Goal: Task Accomplishment & Management: Complete application form

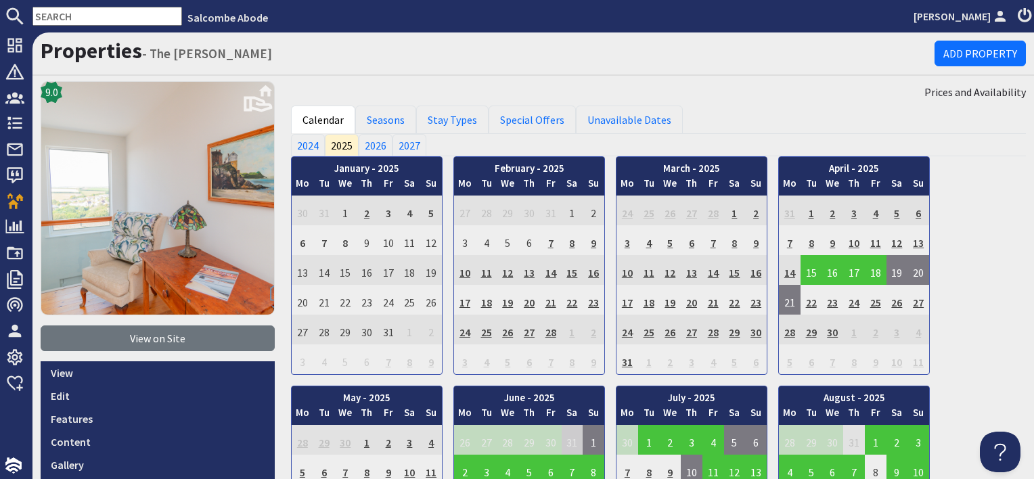
scroll to position [135, 0]
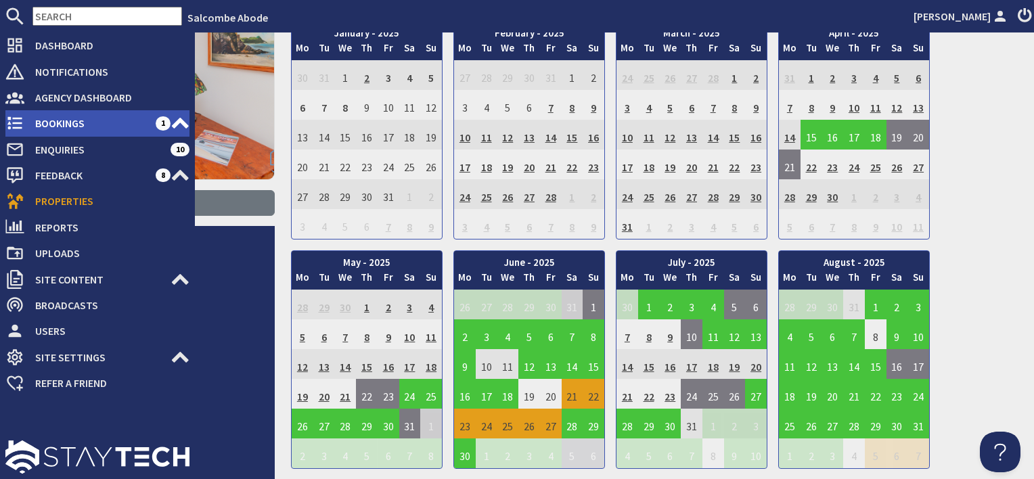
click at [54, 131] on span "Bookings" at bounding box center [89, 123] width 131 height 22
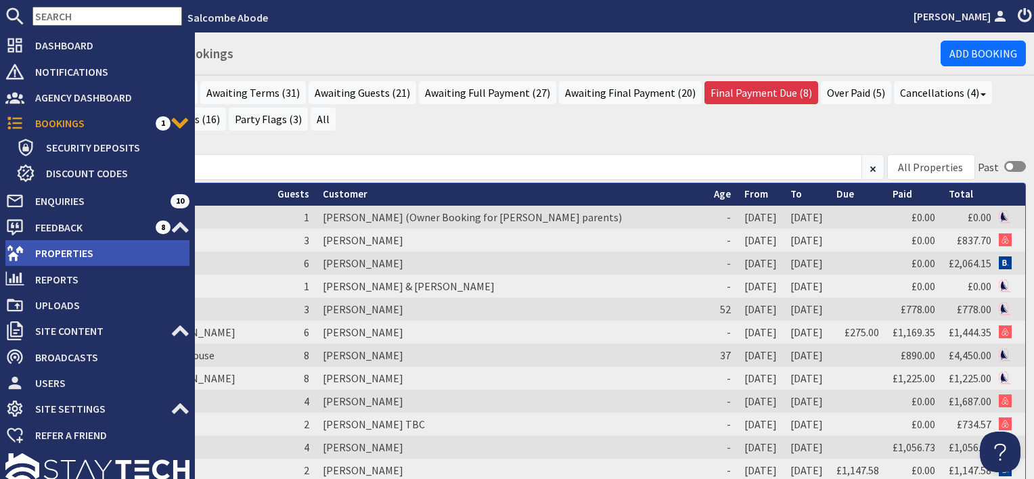
click at [53, 254] on span "Properties" at bounding box center [106, 253] width 165 height 22
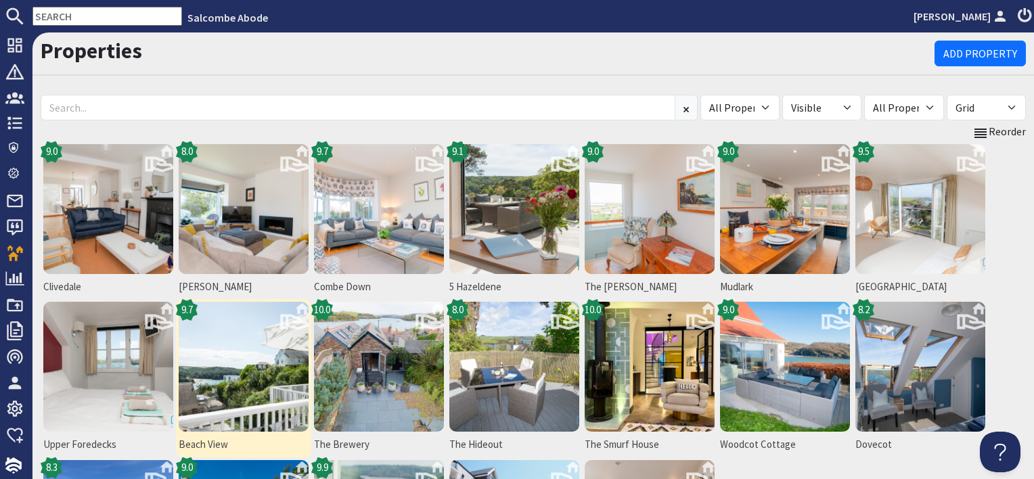
click at [269, 374] on img at bounding box center [244, 367] width 130 height 130
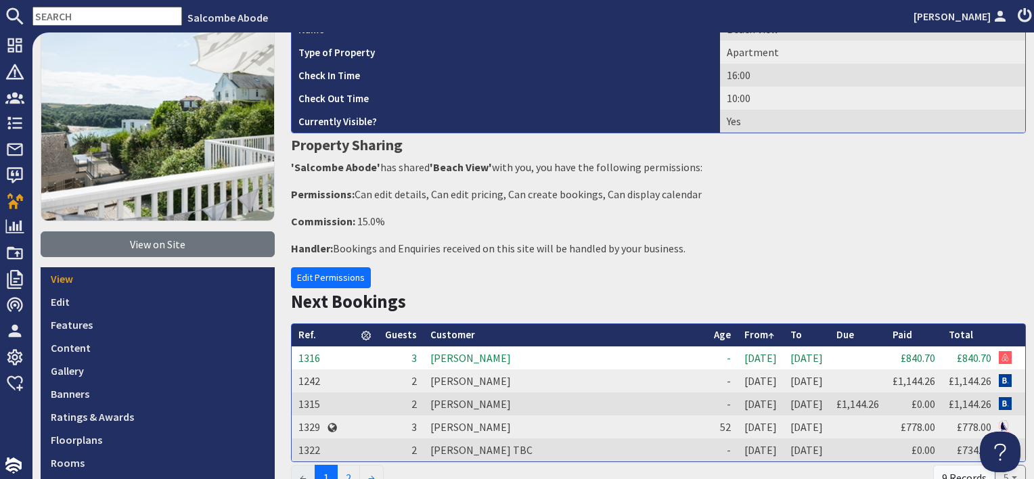
scroll to position [271, 0]
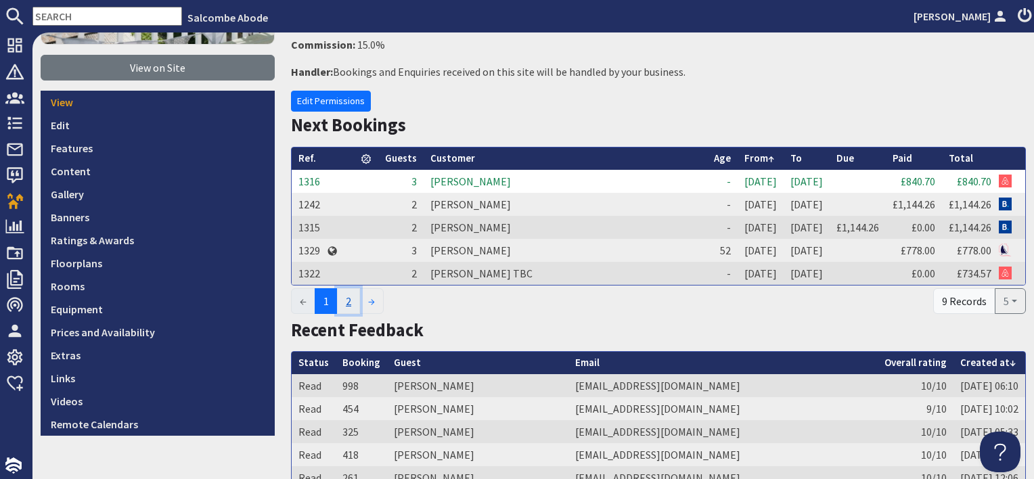
click at [347, 304] on link "2" at bounding box center [348, 301] width 23 height 26
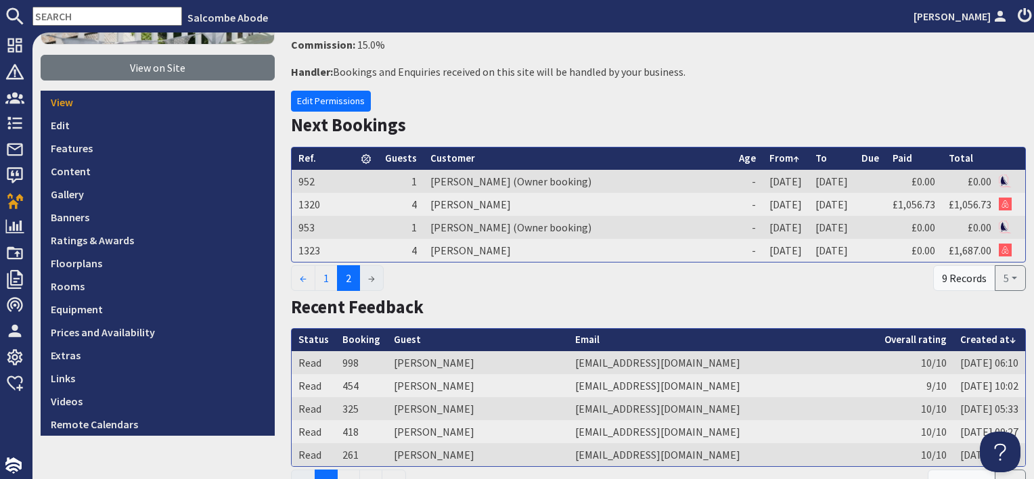
click at [780, 298] on h2 "Recent Feedback" at bounding box center [658, 307] width 735 height 22
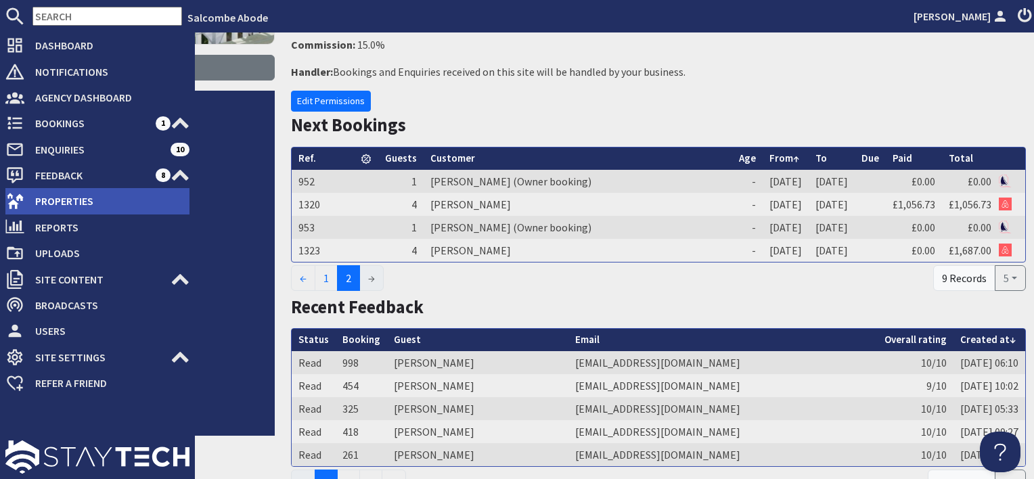
click at [56, 198] on span "Properties" at bounding box center [106, 201] width 165 height 22
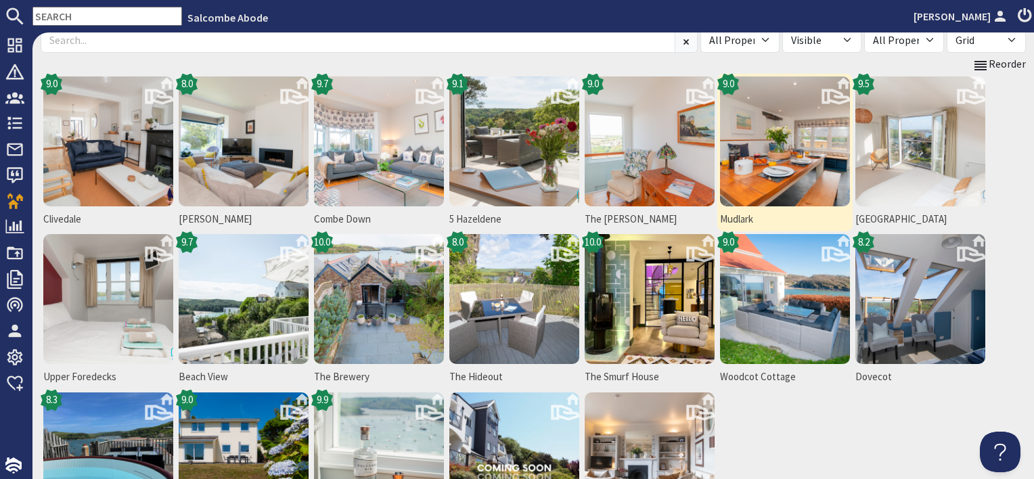
scroll to position [135, 0]
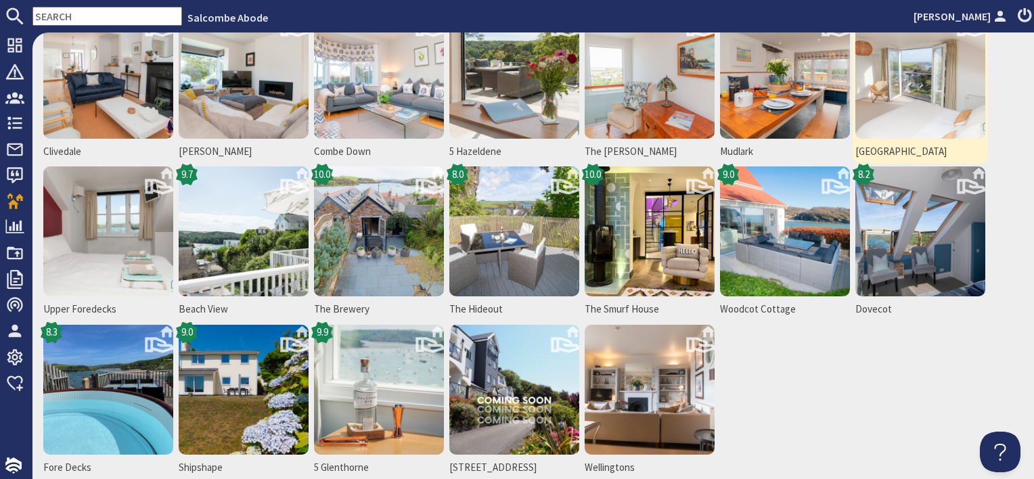
click at [896, 106] on img at bounding box center [920, 74] width 130 height 130
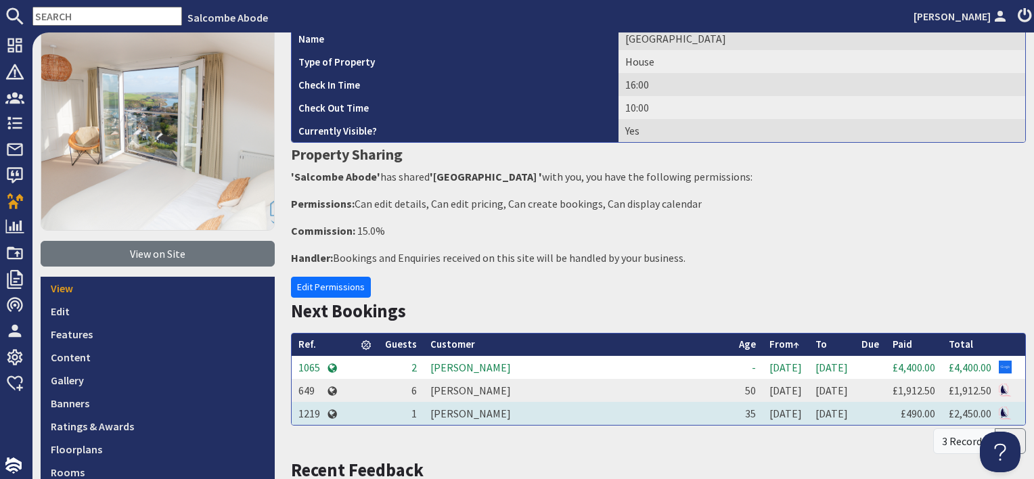
scroll to position [271, 0]
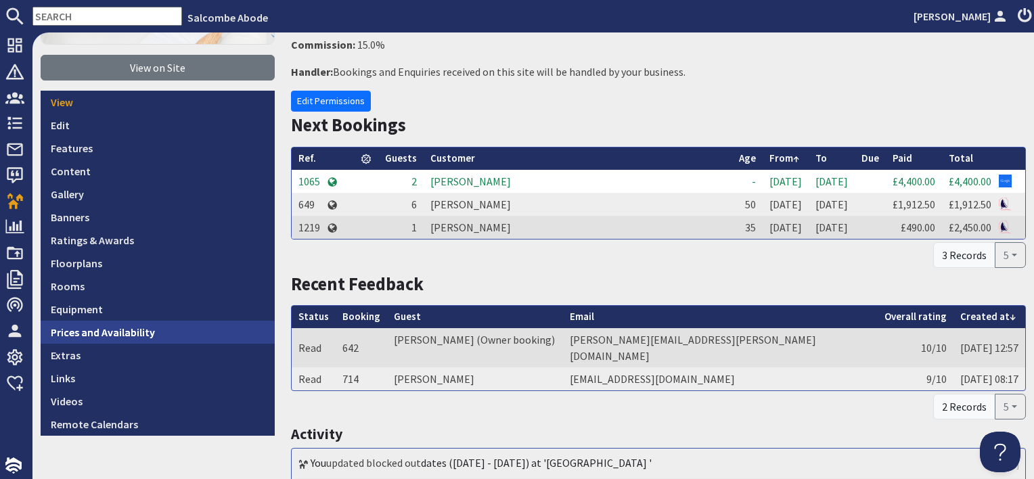
click at [198, 334] on link "Prices and Availability" at bounding box center [158, 332] width 234 height 23
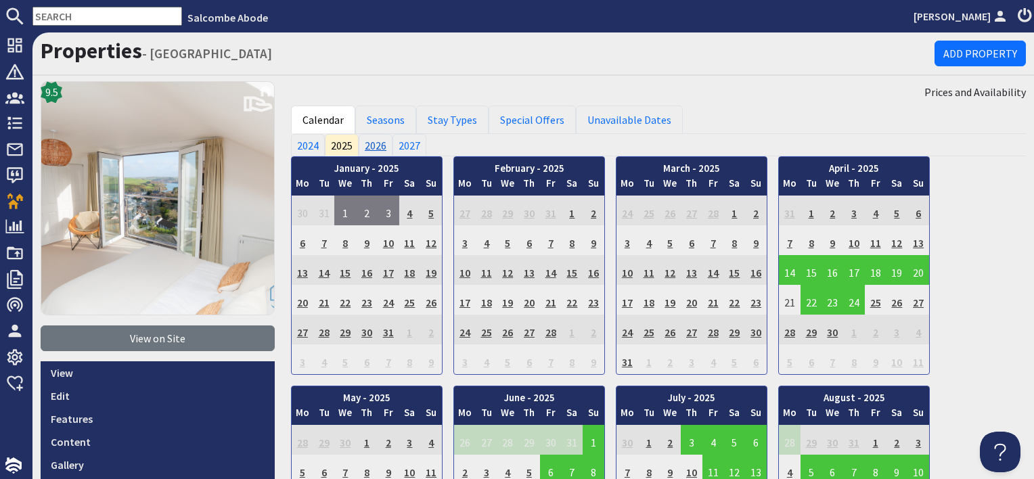
click at [375, 139] on link "2026" at bounding box center [376, 145] width 34 height 22
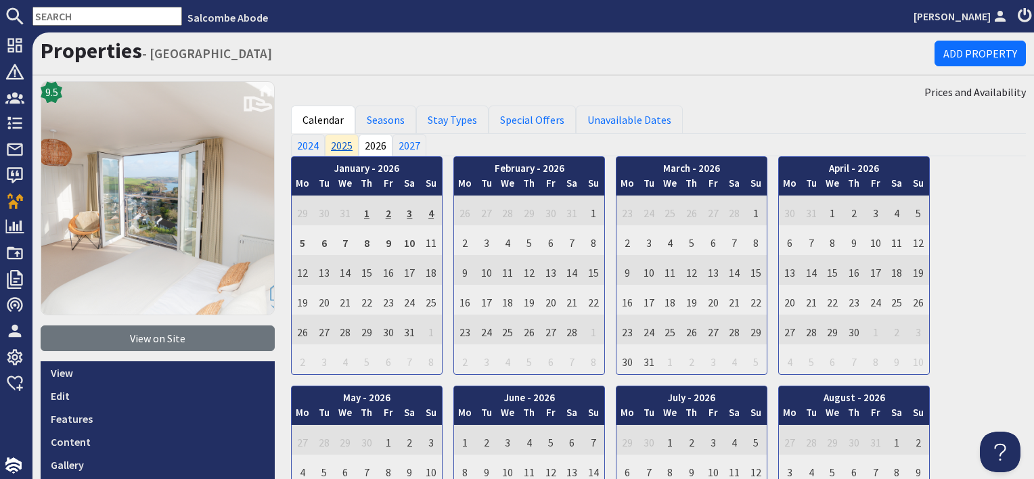
click at [344, 143] on link "2025" at bounding box center [342, 145] width 34 height 22
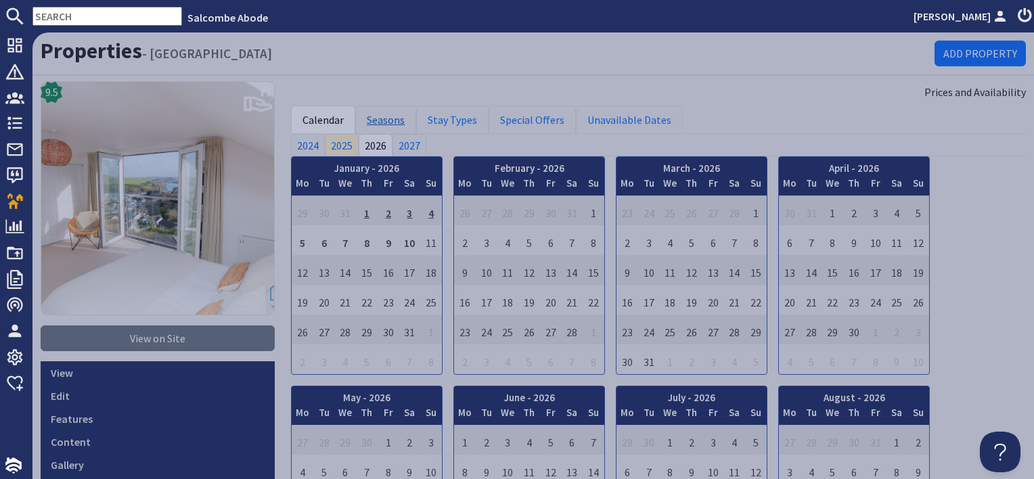
click at [386, 114] on link "Seasons" at bounding box center [385, 120] width 61 height 28
click at [386, 118] on link "Seasons" at bounding box center [385, 120] width 61 height 28
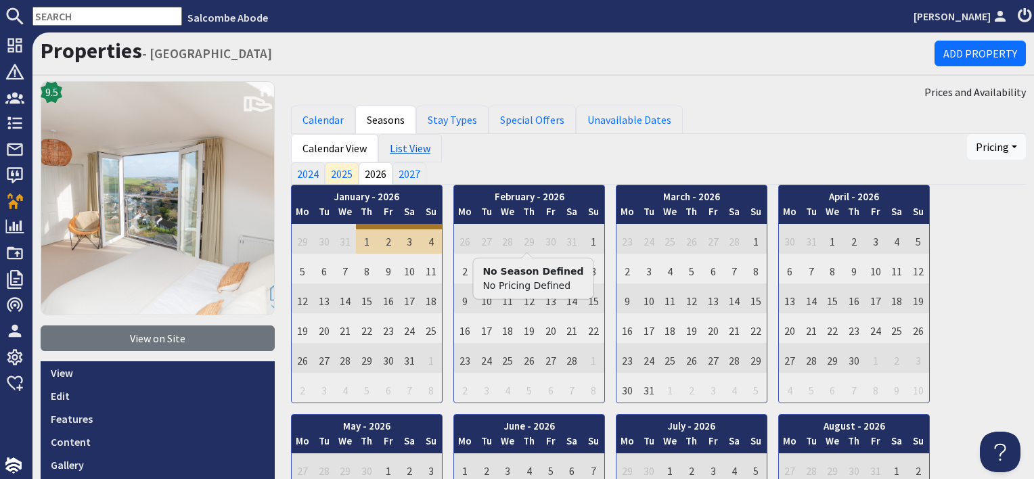
click at [410, 154] on link "List View" at bounding box center [410, 148] width 64 height 28
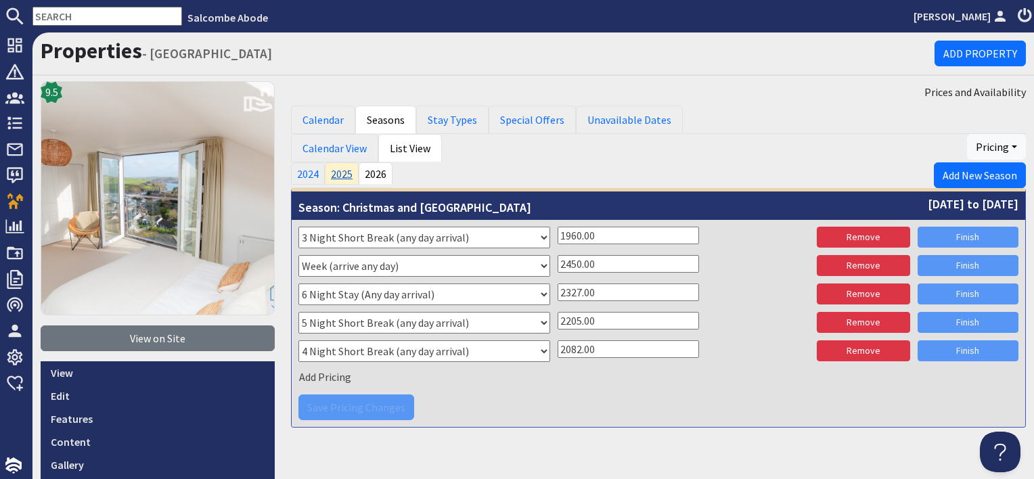
click at [333, 170] on link "2025" at bounding box center [342, 173] width 34 height 22
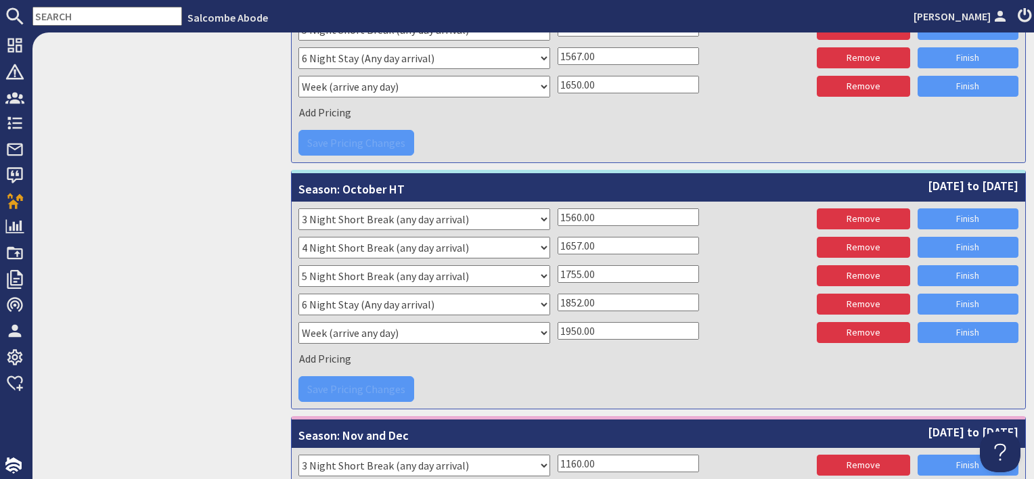
scroll to position [4434, 0]
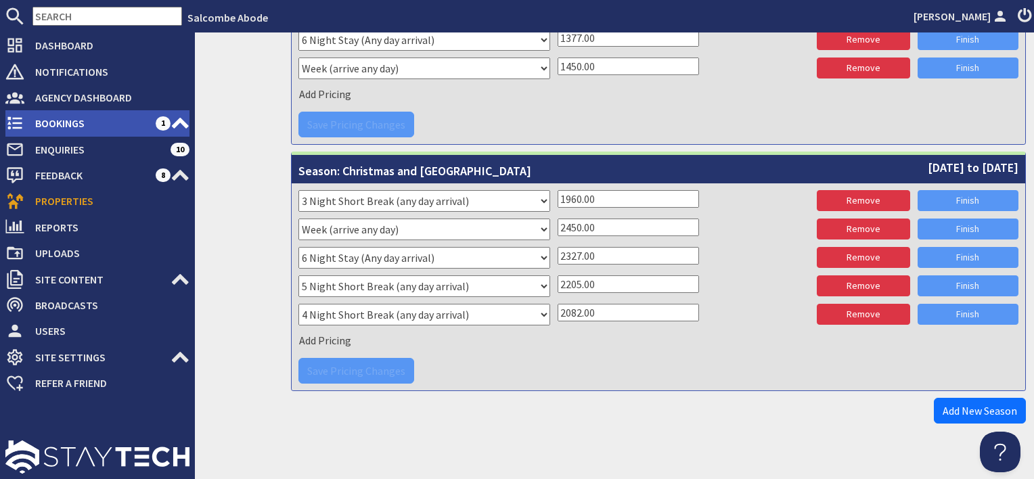
click at [60, 132] on span "Bookings" at bounding box center [89, 123] width 131 height 22
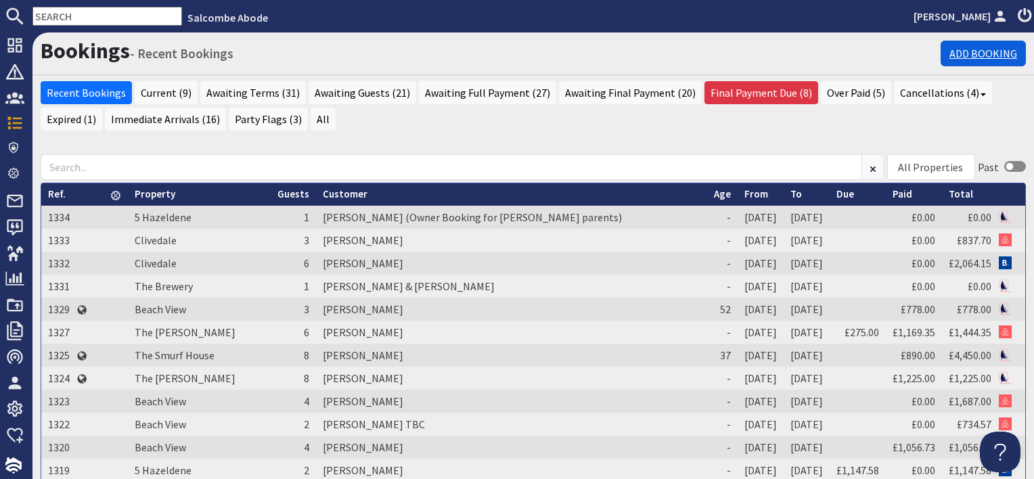
click at [971, 58] on link "Add Booking" at bounding box center [982, 54] width 85 height 26
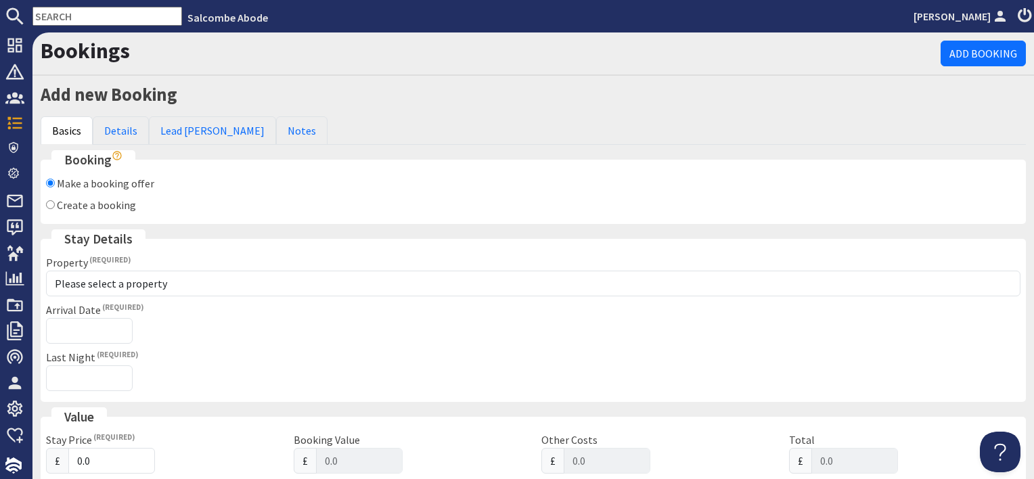
click at [103, 206] on label "Create a booking" at bounding box center [96, 205] width 79 height 14
click at [55, 206] on input "Create a booking" at bounding box center [50, 204] width 9 height 9
radio input "true"
checkbox input "false"
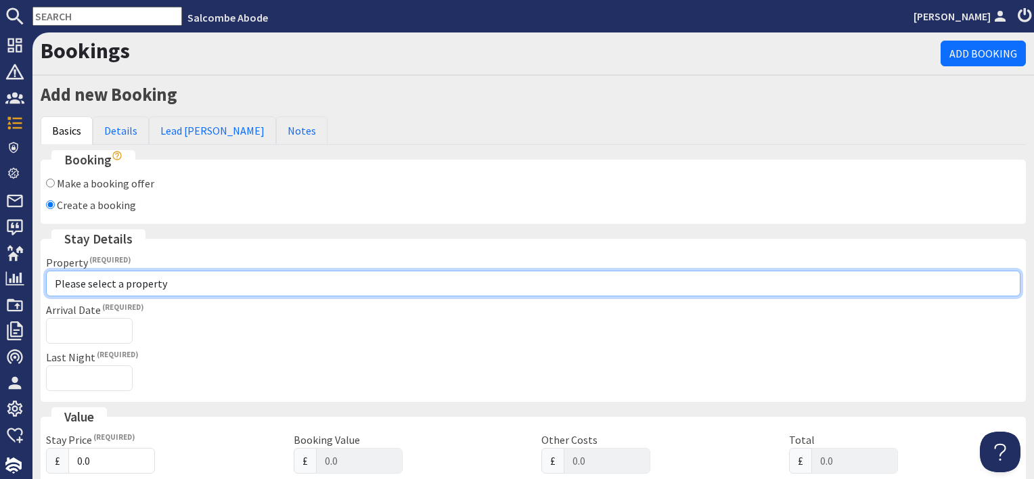
click at [76, 281] on select "Please select a property [GEOGRAPHIC_DATA] [GEOGRAPHIC_DATA] [GEOGRAPHIC_DATA] …" at bounding box center [533, 284] width 974 height 26
select select "755"
click at [46, 271] on select "Please select a property [GEOGRAPHIC_DATA] [GEOGRAPHIC_DATA] [GEOGRAPHIC_DATA] …" at bounding box center [533, 284] width 974 height 26
checkbox input "true"
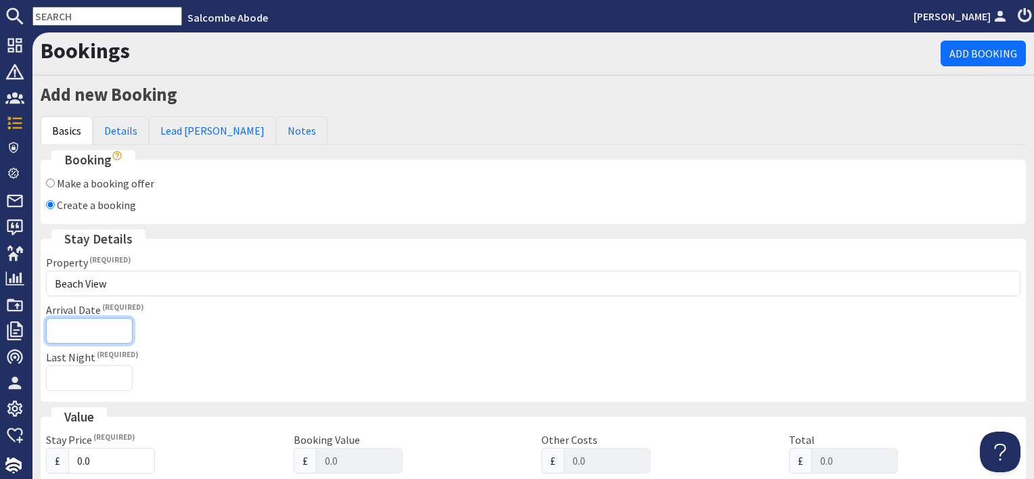
click at [104, 327] on input "Arrival Date" at bounding box center [89, 331] width 87 height 26
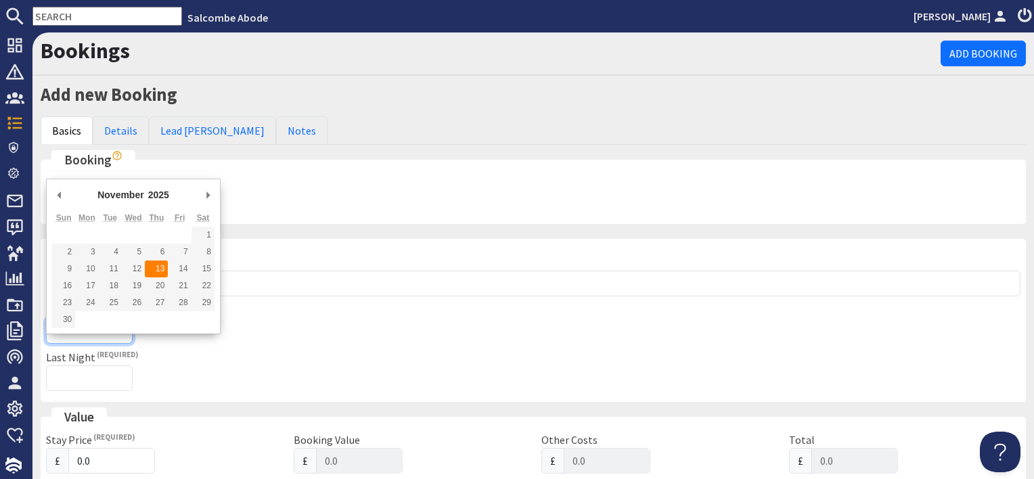
type input "[DATE]"
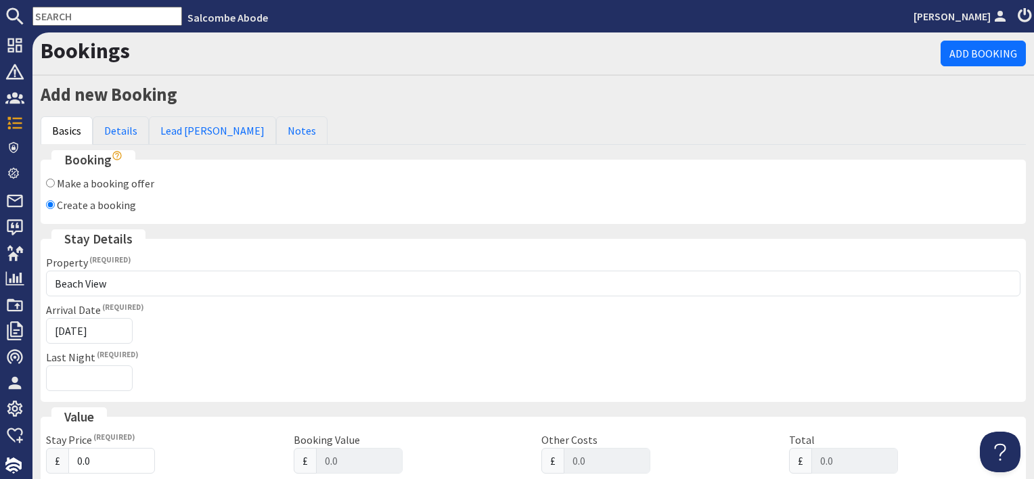
type input "[DATE]T23:59:59"
click at [101, 375] on input "Last Night" at bounding box center [89, 378] width 87 height 26
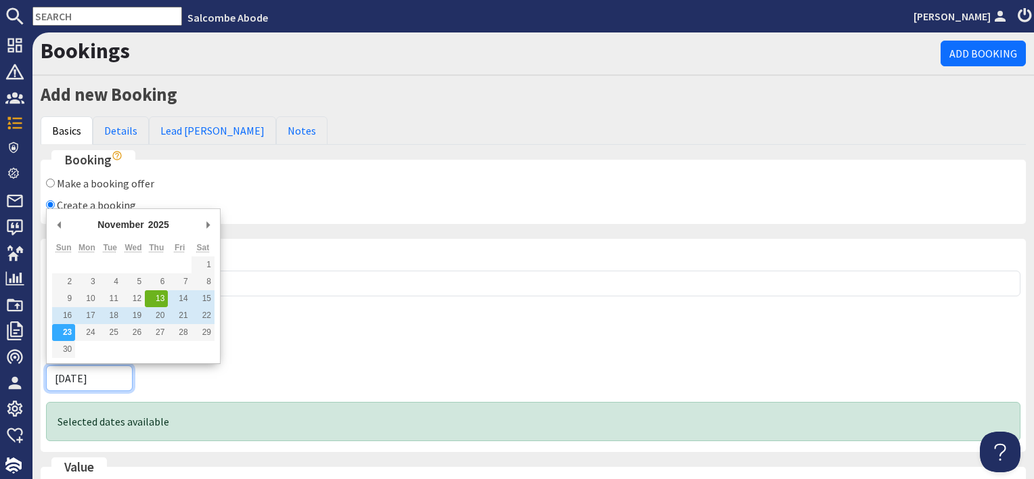
click at [112, 371] on input "[DATE]" at bounding box center [89, 378] width 87 height 26
type input "[DATE]"
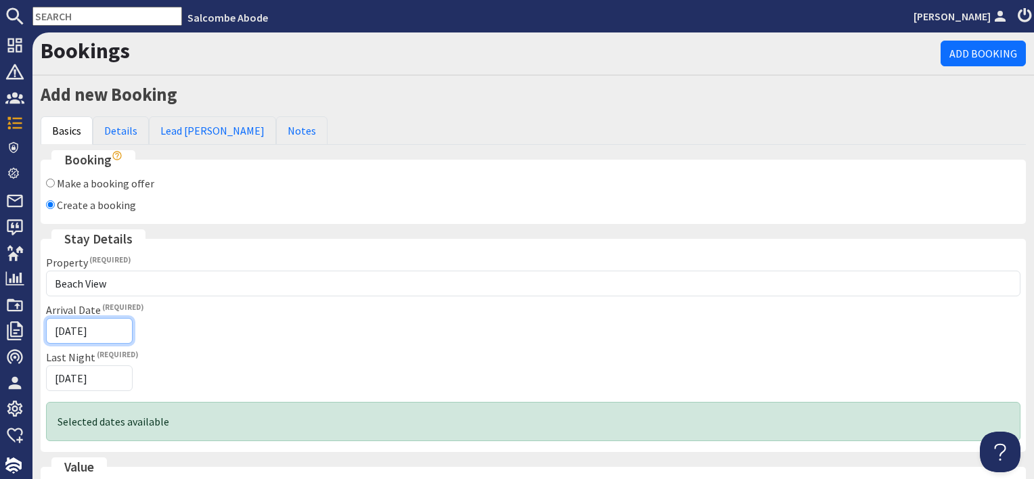
click at [116, 333] on input "[DATE]" at bounding box center [89, 331] width 87 height 26
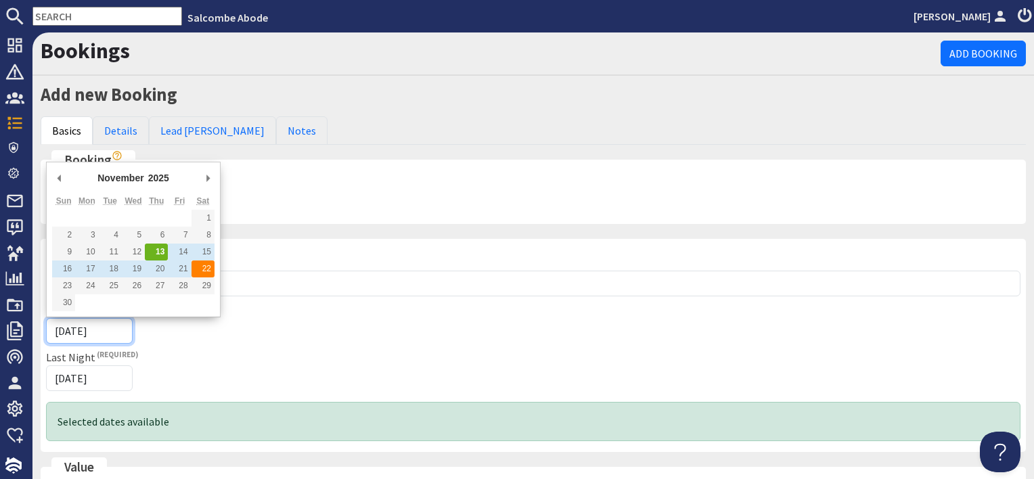
type input "[DATE]"
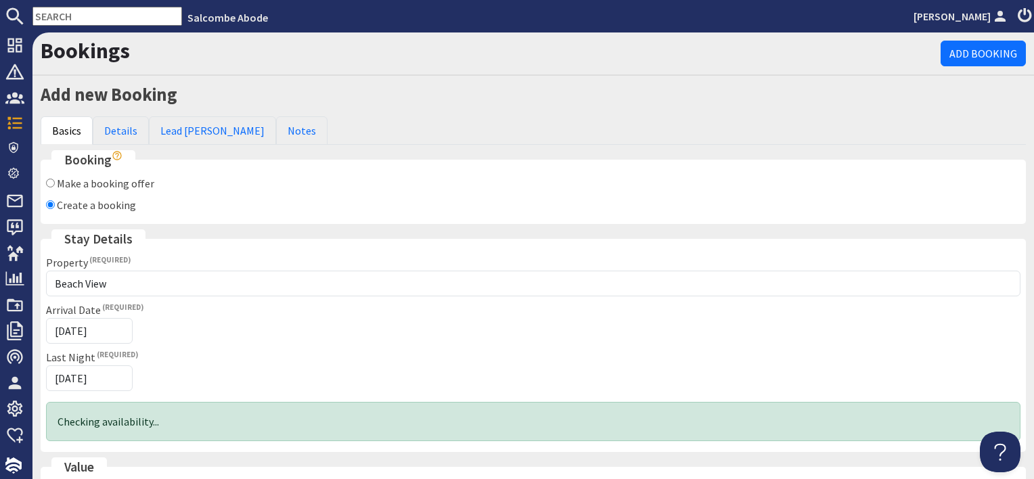
type input "[DATE]T23:59:59"
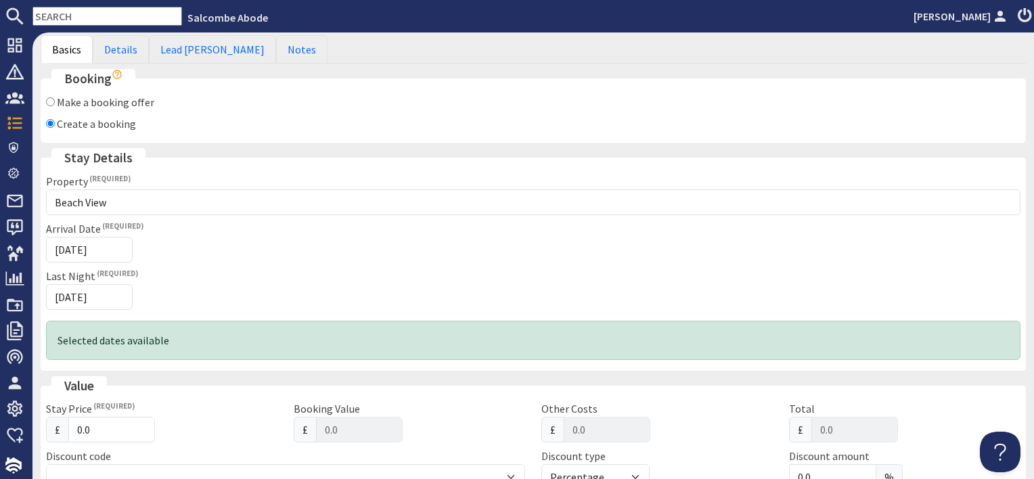
scroll to position [203, 0]
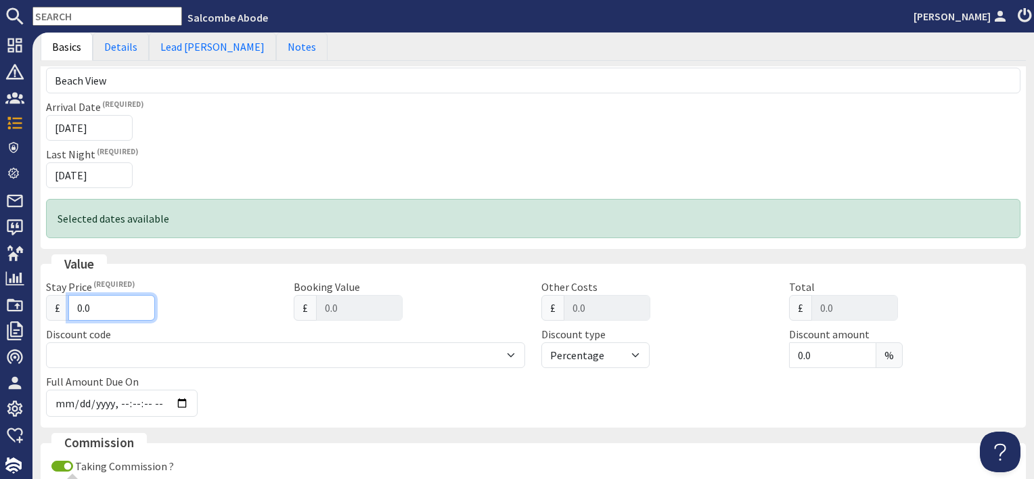
drag, startPoint x: 101, startPoint y: 300, endPoint x: 34, endPoint y: 299, distance: 67.7
click at [34, 299] on div "Add new Booking Basics Details Lead [PERSON_NAME] Notes Booking Make a booking …" at bounding box center [532, 348] width 1001 height 940
type input "1"
type input "1.00"
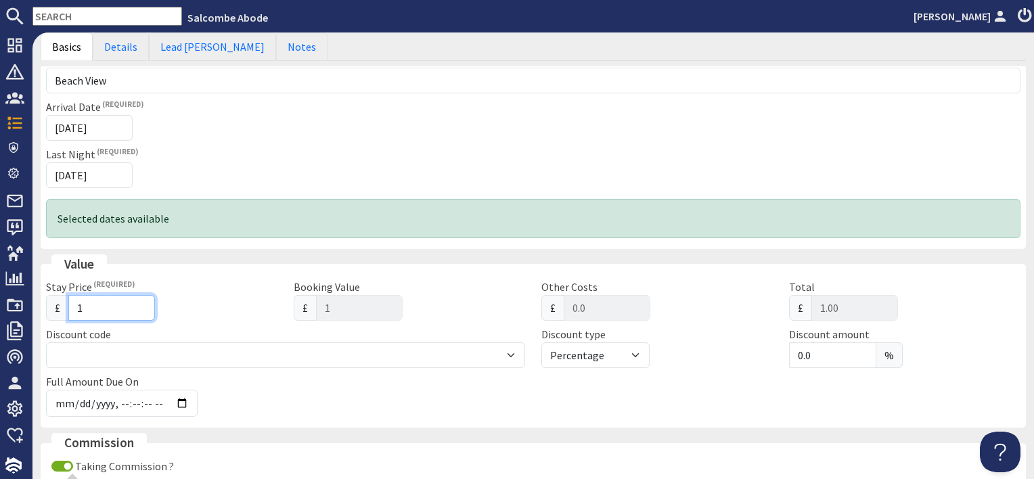
type input "10"
type input "10.00"
type input "100"
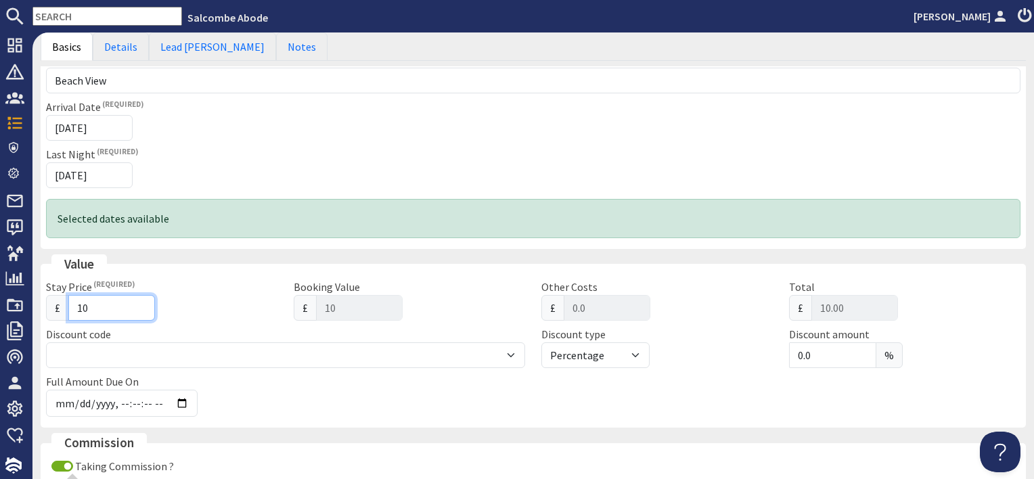
type input "100.00"
type input "1006"
type input "1006.00"
type input "1006.4"
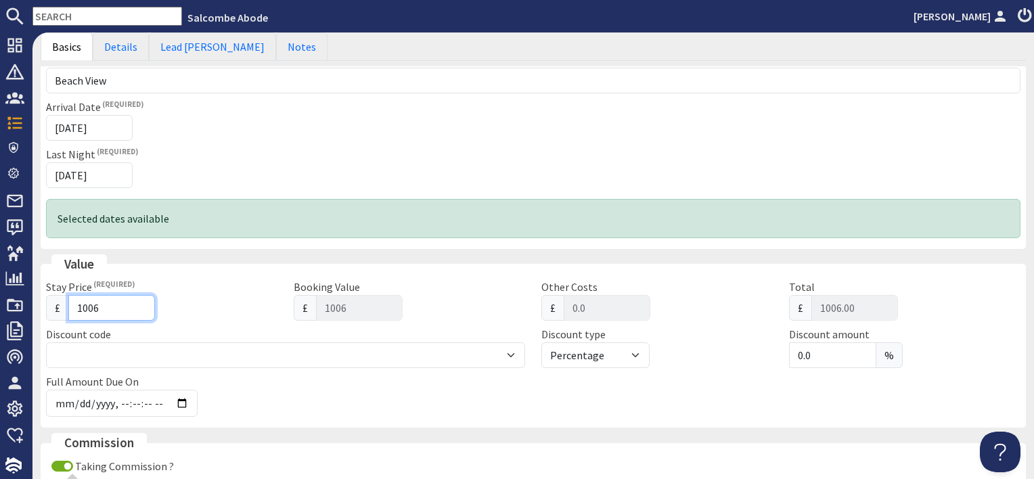
type input "1006.4"
type input "1006.40"
type input "1006.42"
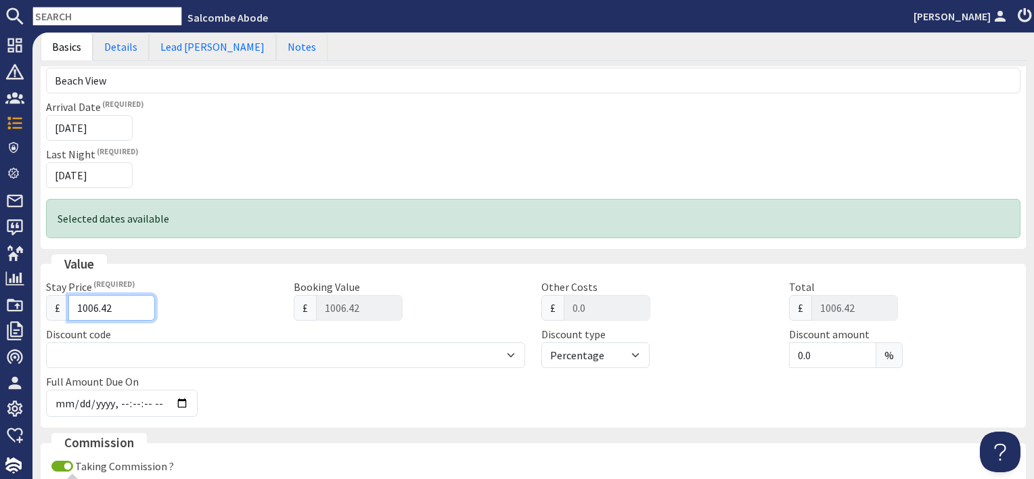
type input "1006.41"
type input "1006.4"
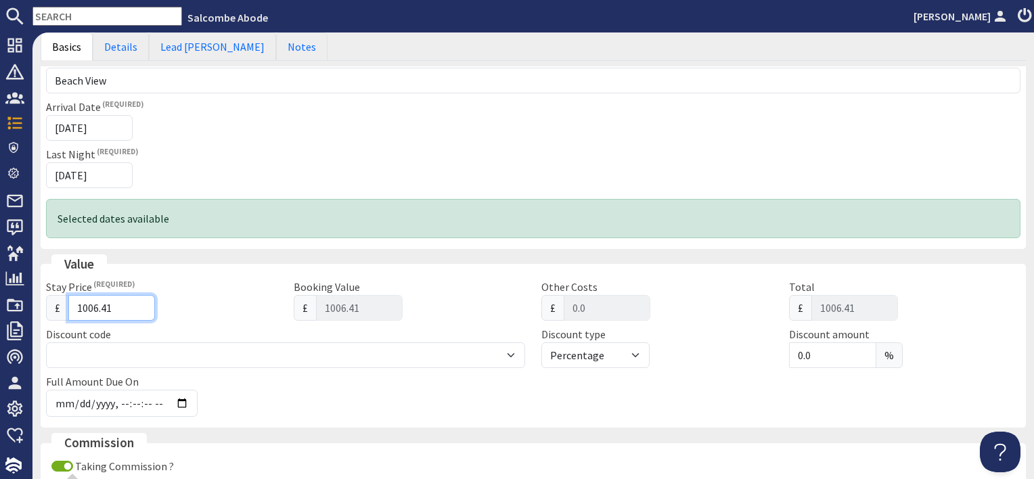
type input "1006.40"
type input "1006.39"
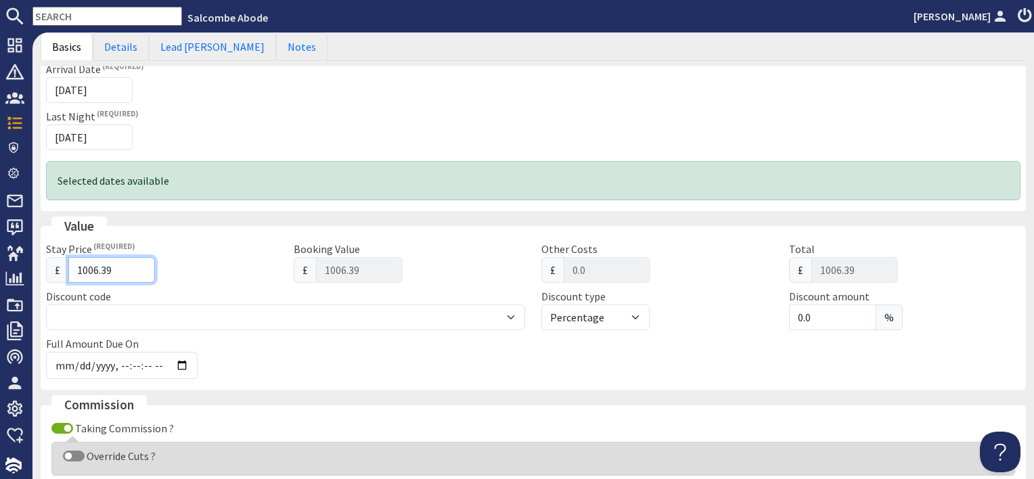
scroll to position [474, 0]
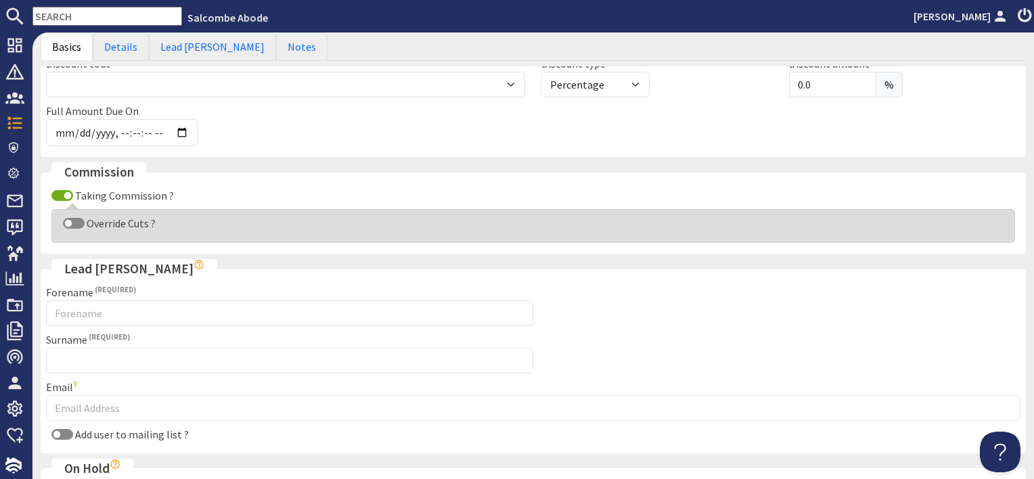
type input "1006.39"
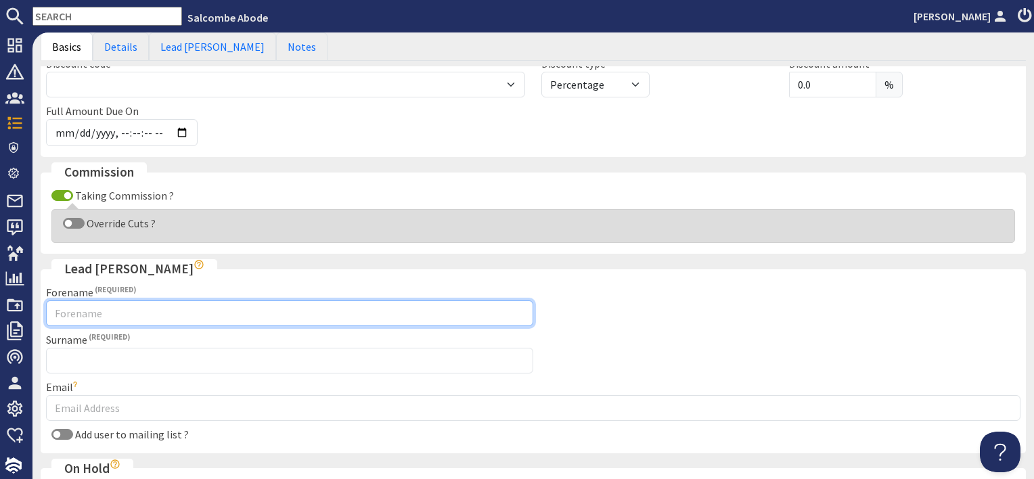
click at [118, 315] on input "Forename" at bounding box center [289, 313] width 487 height 26
type input "[PERSON_NAME]"
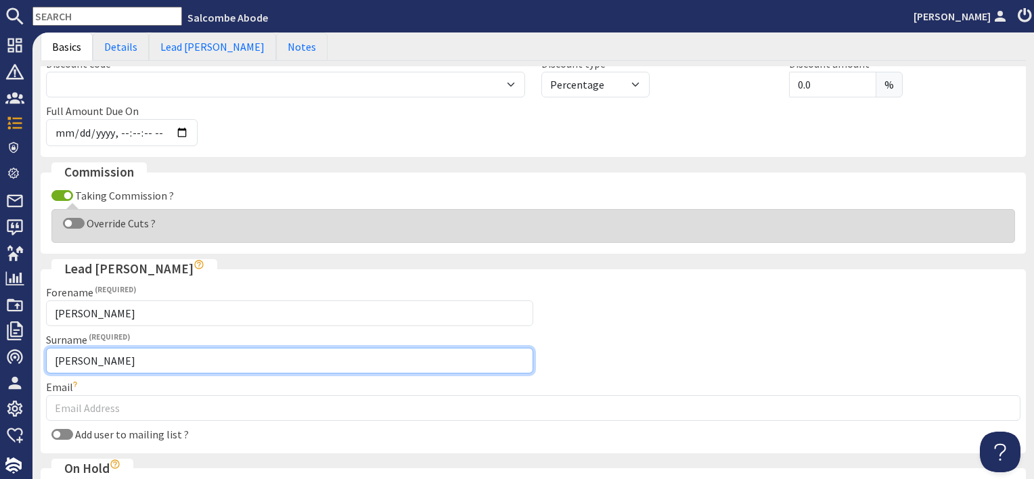
type input "[PERSON_NAME]"
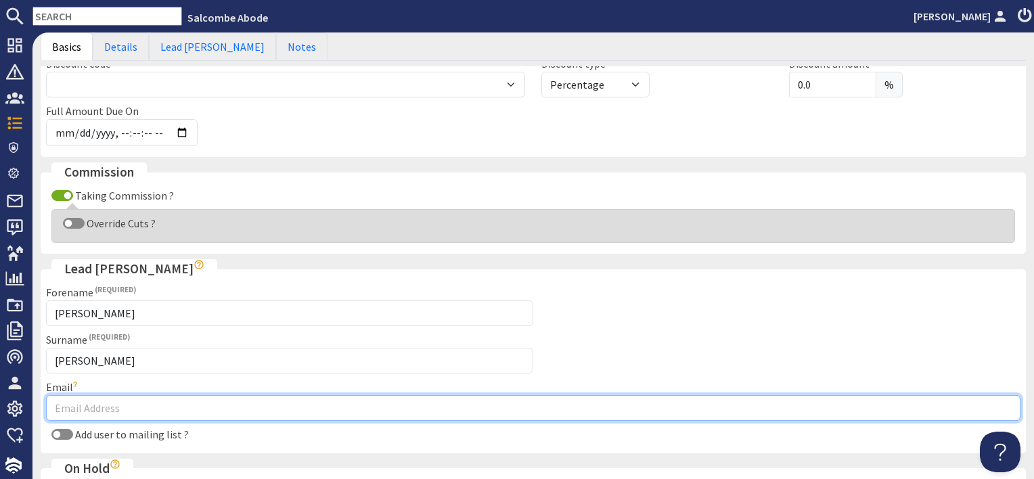
click at [89, 404] on input "Email" at bounding box center [533, 408] width 974 height 26
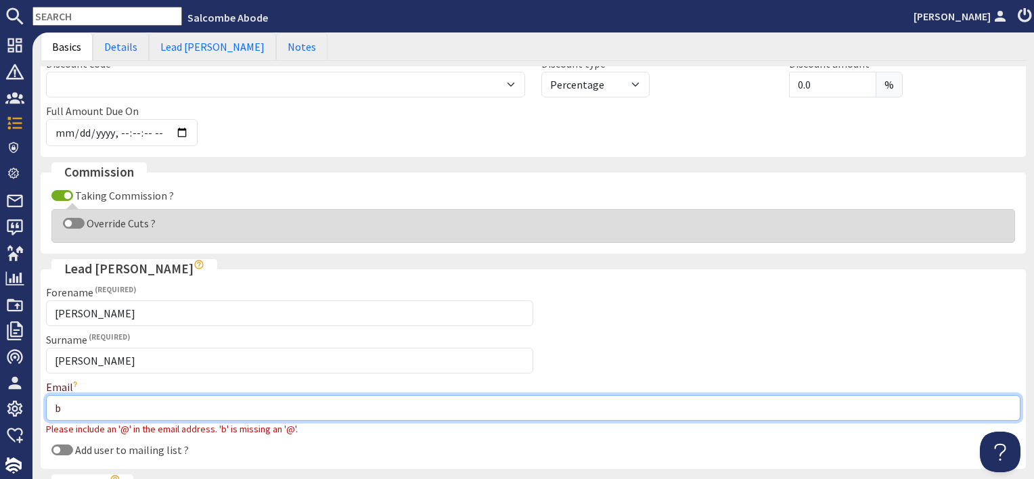
type input "[EMAIL_ADDRESS][DOMAIN_NAME]"
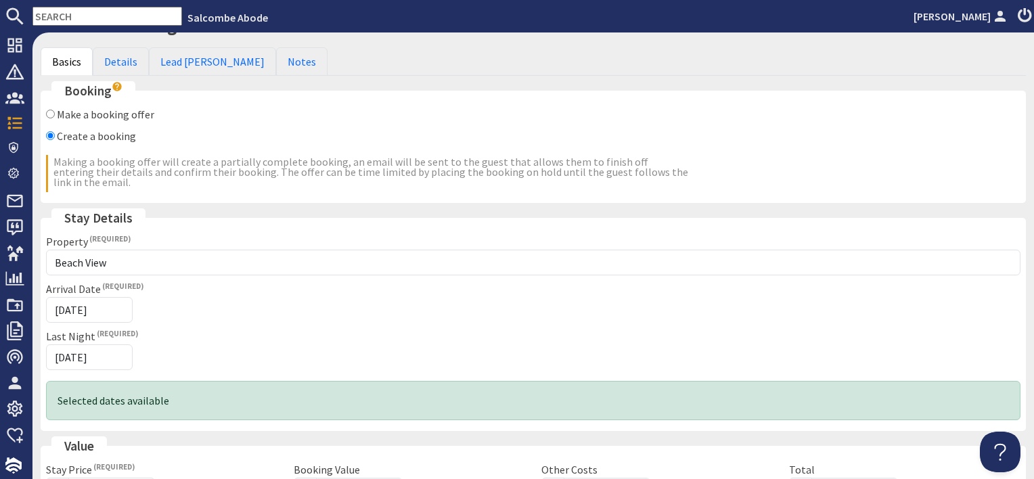
scroll to position [0, 0]
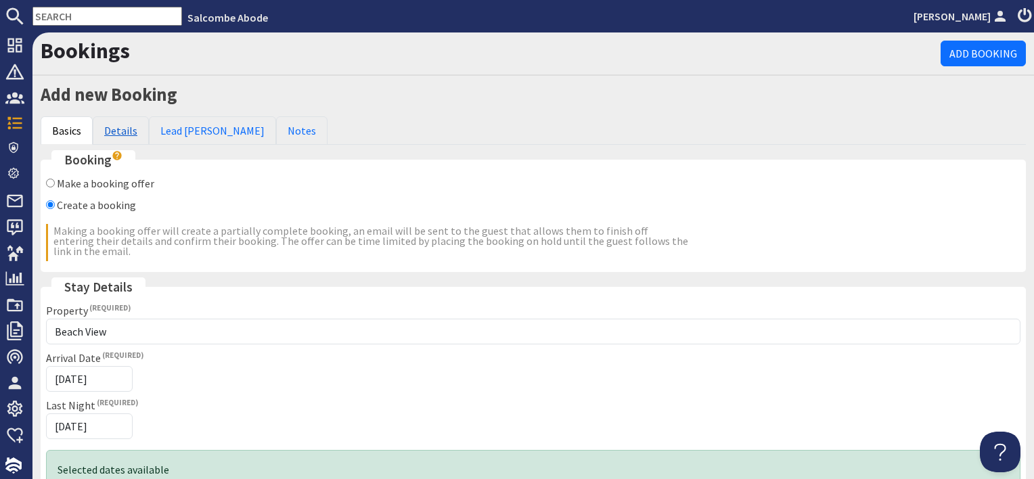
click at [121, 131] on link "Details" at bounding box center [121, 130] width 56 height 28
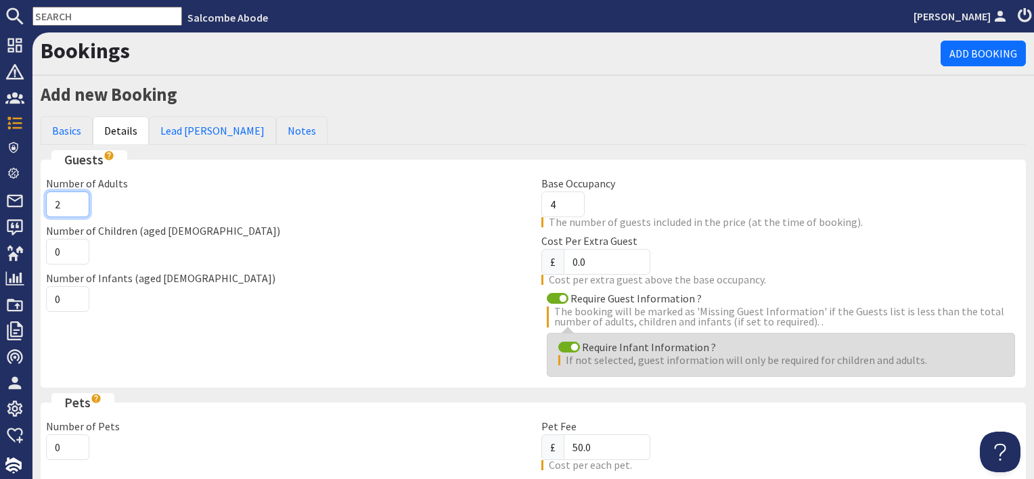
type input "2"
click at [76, 200] on input "2" at bounding box center [67, 204] width 43 height 26
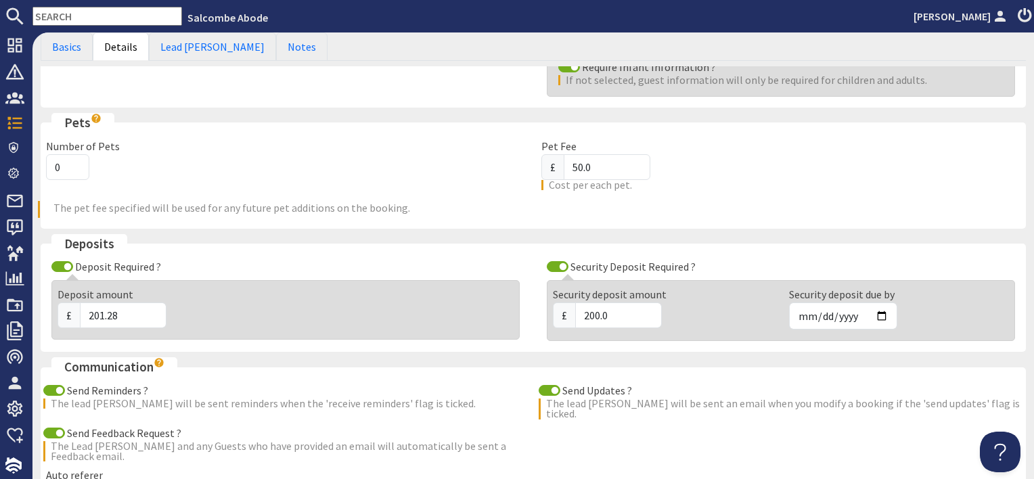
scroll to position [406, 0]
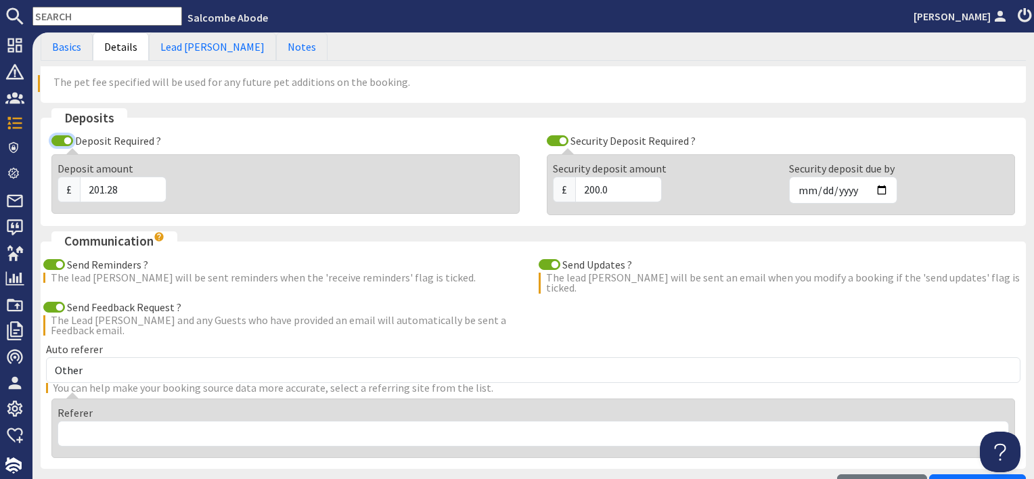
click at [61, 144] on input "Deposit Required ?" at bounding box center [62, 140] width 22 height 11
checkbox input "false"
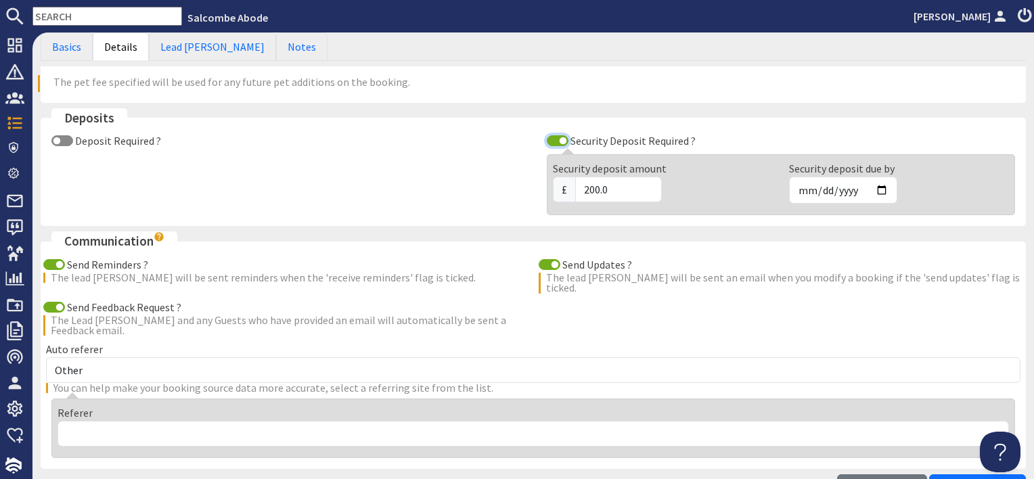
click at [556, 139] on input "Security Deposit Required ?" at bounding box center [558, 140] width 22 height 11
checkbox input "false"
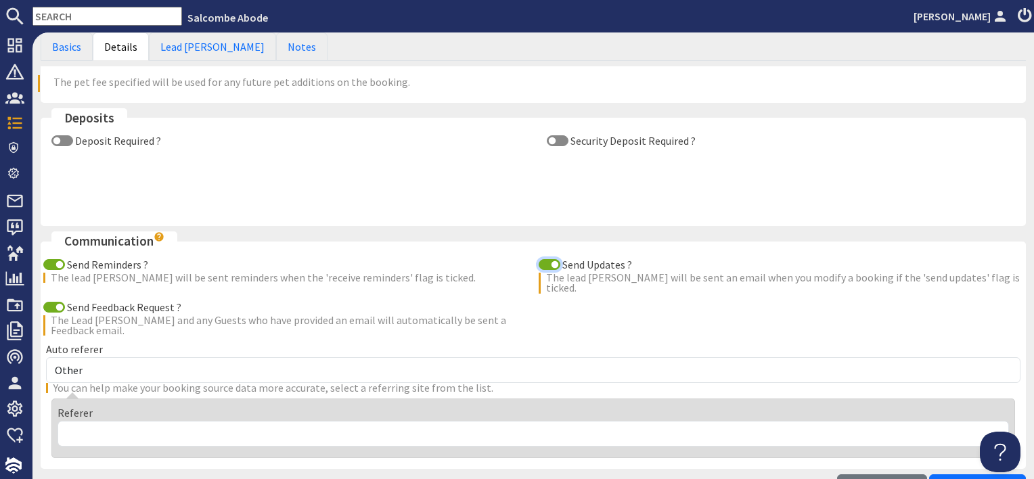
click at [545, 260] on input "Send Updates ?" at bounding box center [549, 264] width 22 height 11
checkbox input "false"
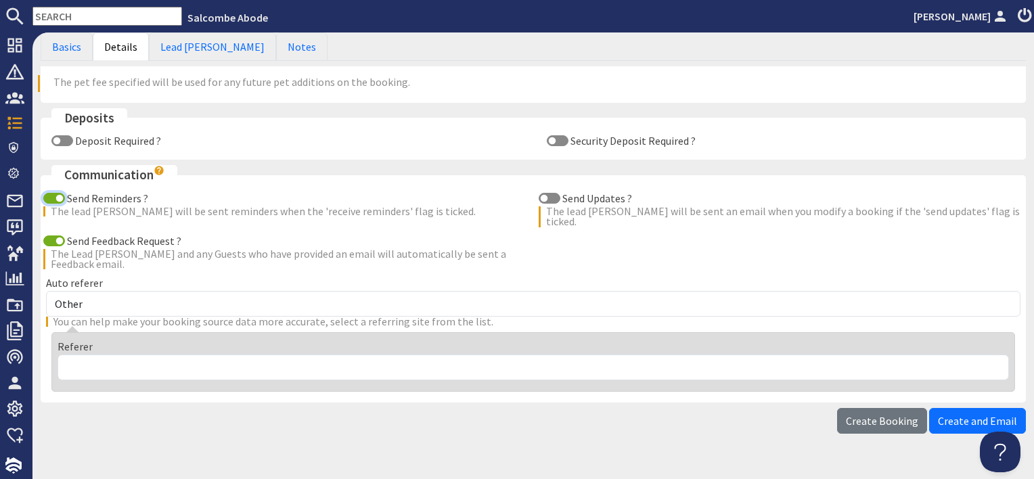
click at [52, 193] on input "Send Reminders ?" at bounding box center [54, 198] width 22 height 11
checkbox input "false"
click at [51, 235] on input "Send Feedback Request ?" at bounding box center [54, 240] width 22 height 11
checkbox input "false"
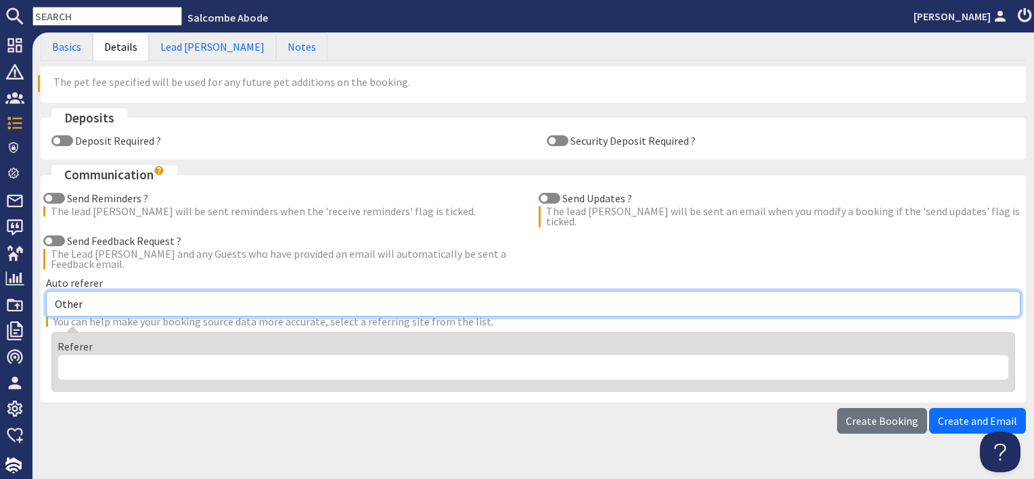
click at [101, 292] on select "Other Aber Cottage and Retreat Abritel Airbnb [PERSON_NAME] House A Moment Of S…" at bounding box center [533, 304] width 974 height 26
select select "17"
click at [46, 291] on select "Other Aber Cottage and Retreat Abritel Airbnb [PERSON_NAME] House A Moment Of S…" at bounding box center [533, 304] width 974 height 26
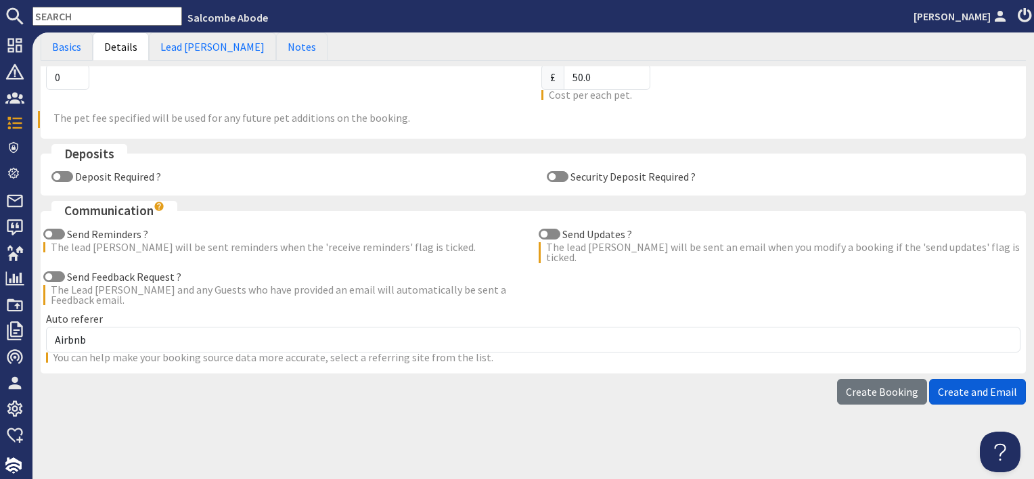
click at [963, 401] on button "Create and Email" at bounding box center [977, 392] width 97 height 26
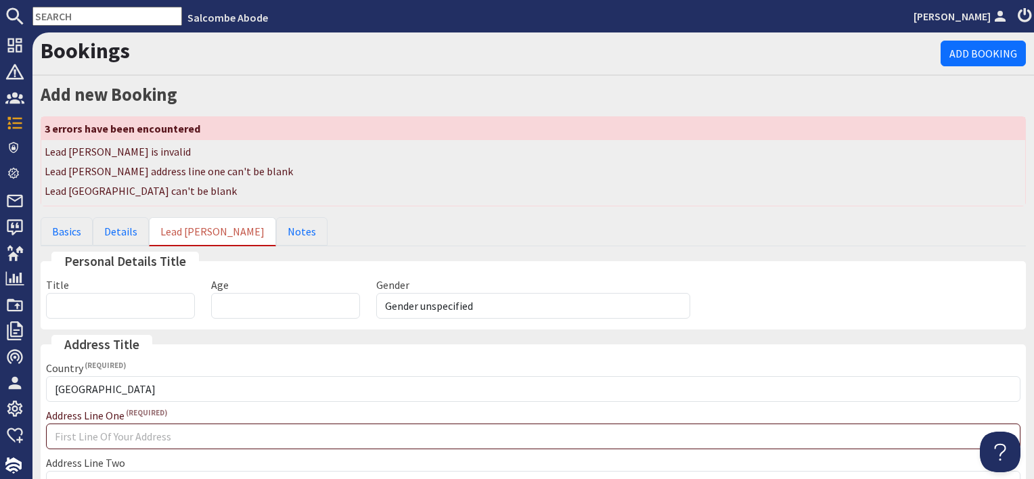
scroll to position [0, 0]
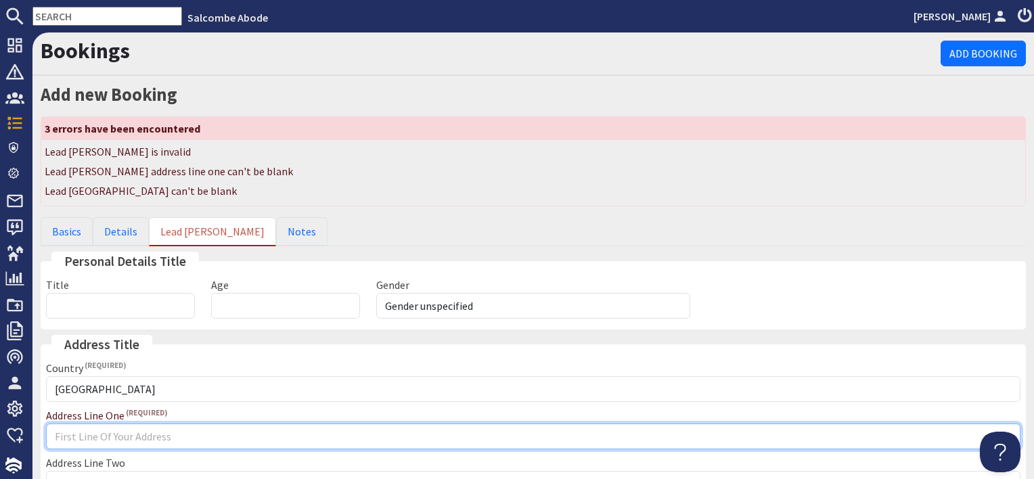
click at [135, 432] on input "Address Line One" at bounding box center [533, 436] width 974 height 26
type input "Channel booking"
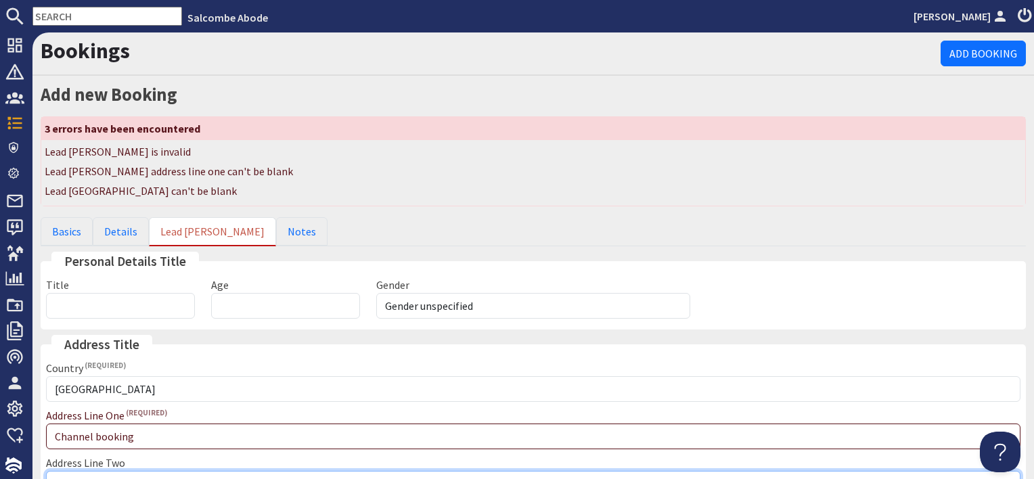
type input "c"
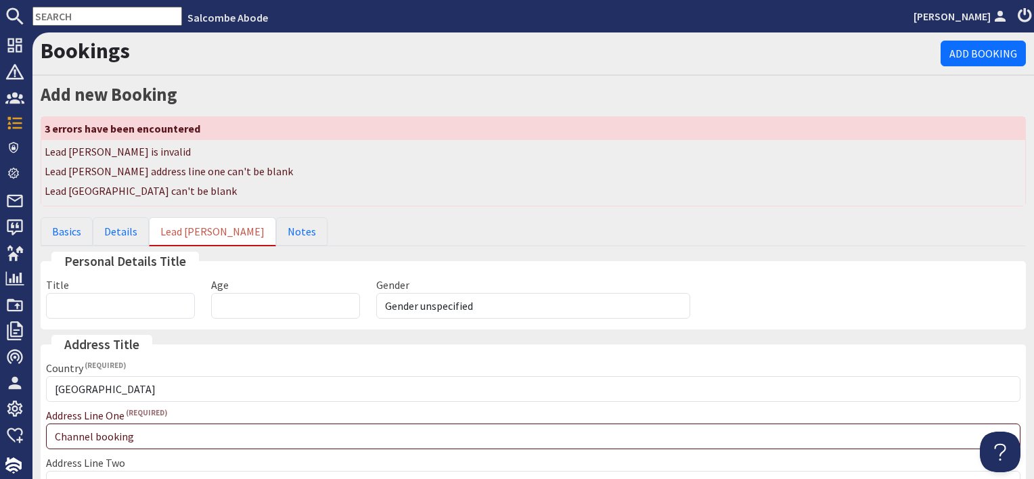
type input "Channel booking"
type input "Please select"
type input "Channel booking"
type input "01548800880"
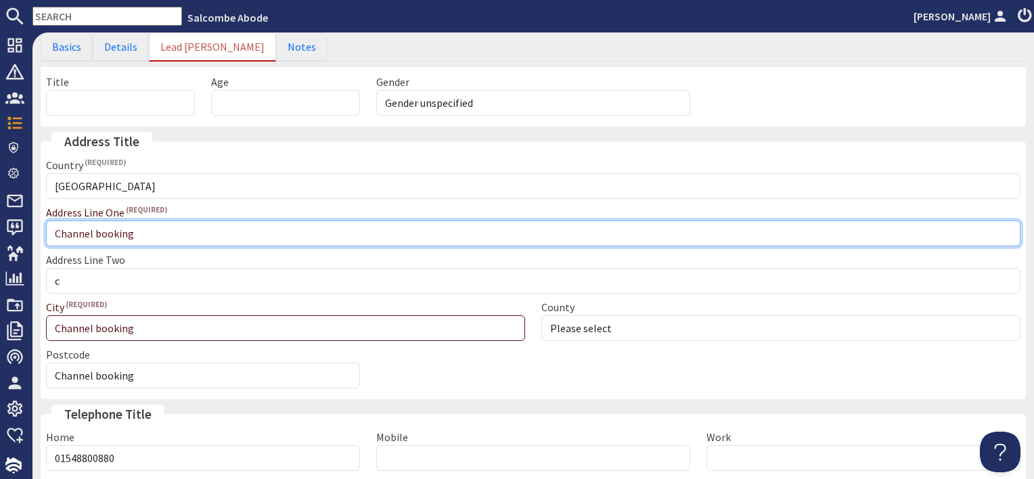
scroll to position [333, 0]
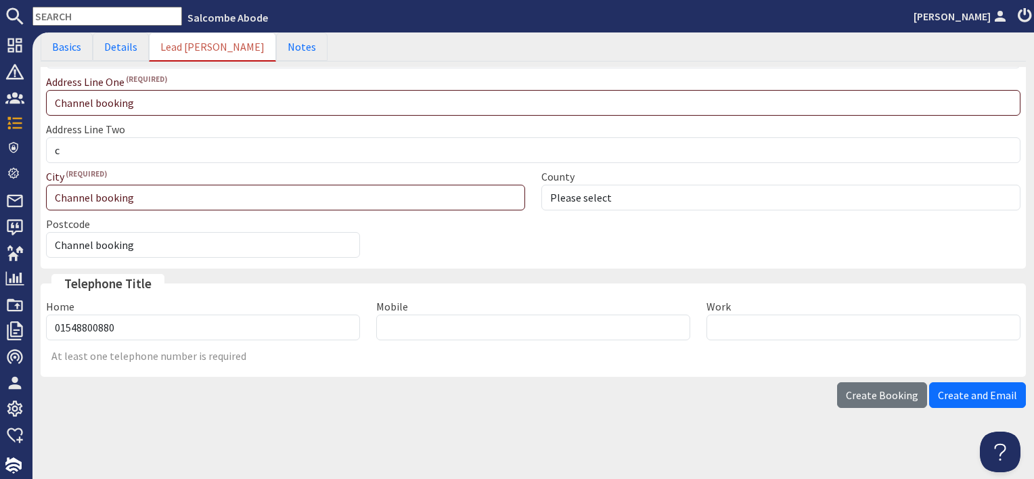
click at [966, 389] on span "Create and Email" at bounding box center [977, 395] width 79 height 14
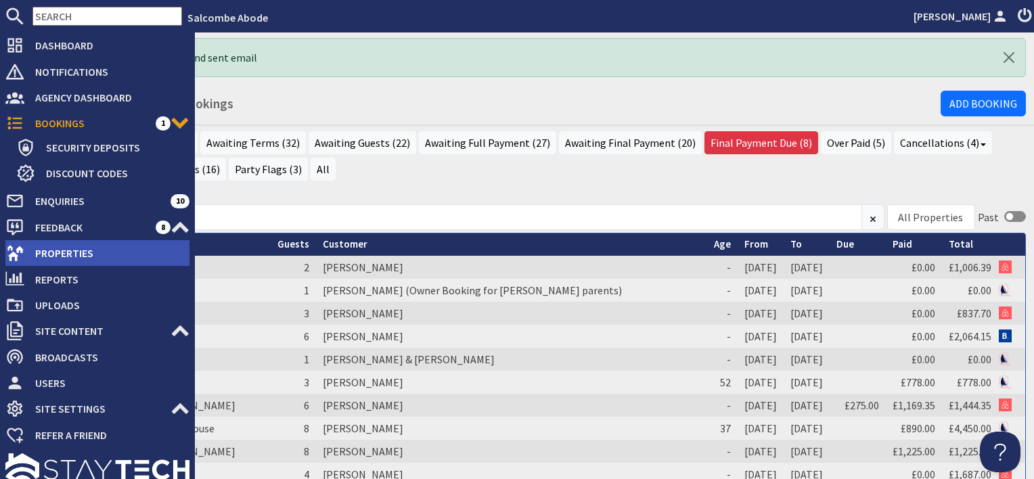
click at [60, 245] on span "Properties" at bounding box center [106, 253] width 165 height 22
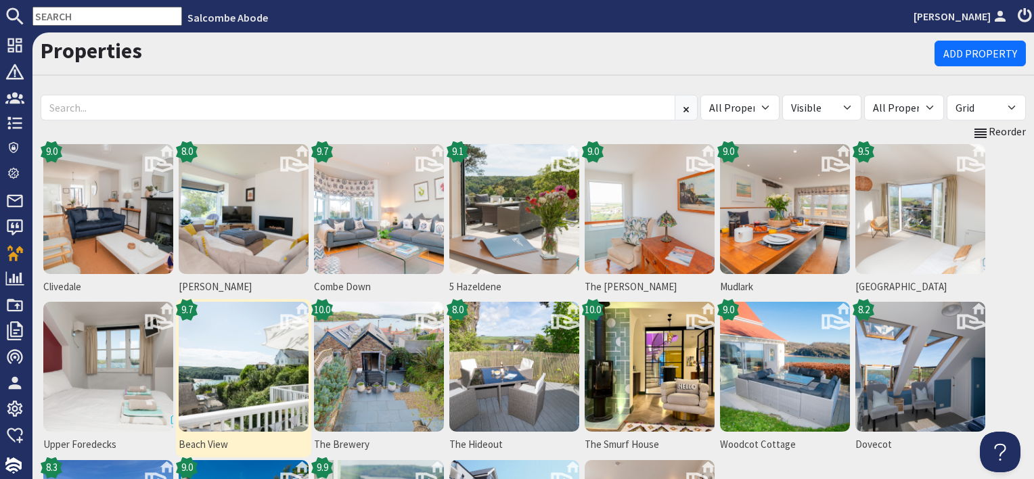
click at [265, 382] on img at bounding box center [244, 367] width 130 height 130
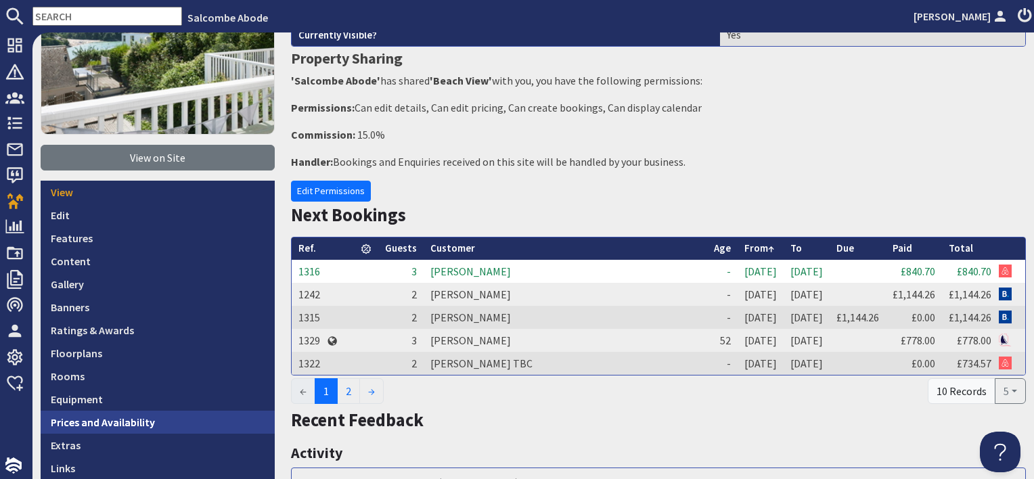
scroll to position [271, 0]
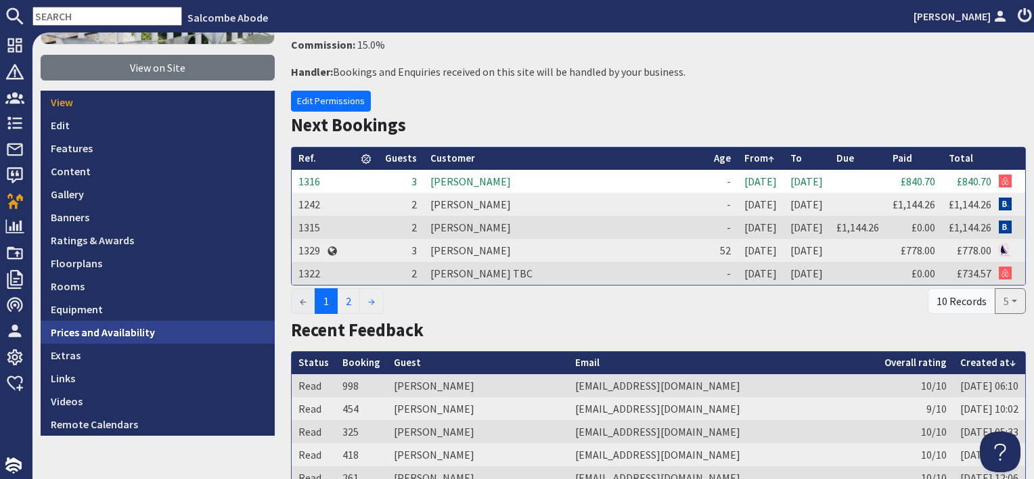
click at [164, 333] on link "Prices and Availability" at bounding box center [158, 332] width 234 height 23
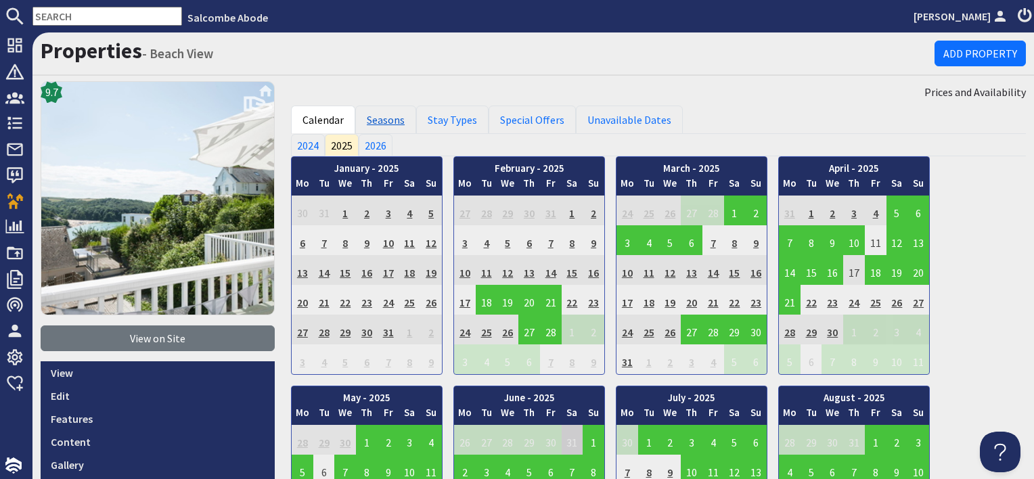
click at [383, 120] on link "Seasons" at bounding box center [385, 120] width 61 height 28
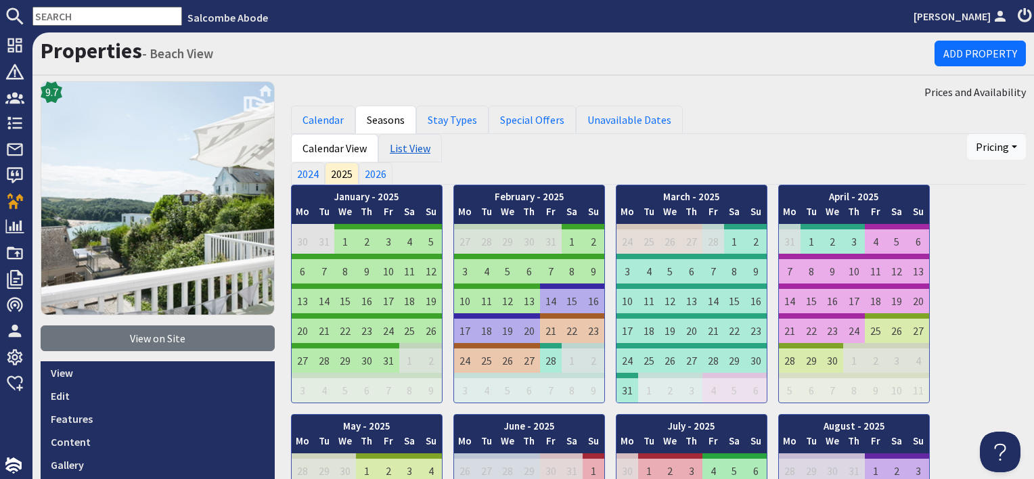
click at [409, 146] on link "List View" at bounding box center [410, 148] width 64 height 28
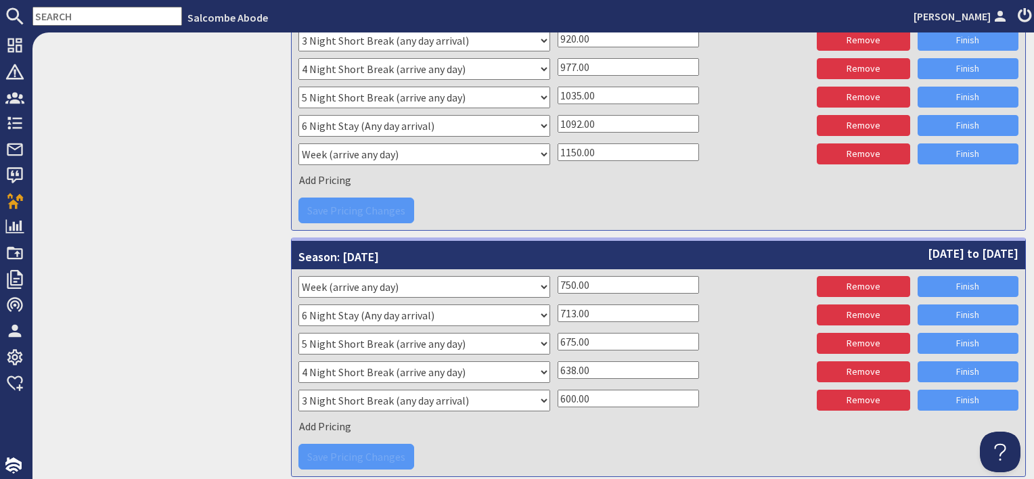
scroll to position [3344, 0]
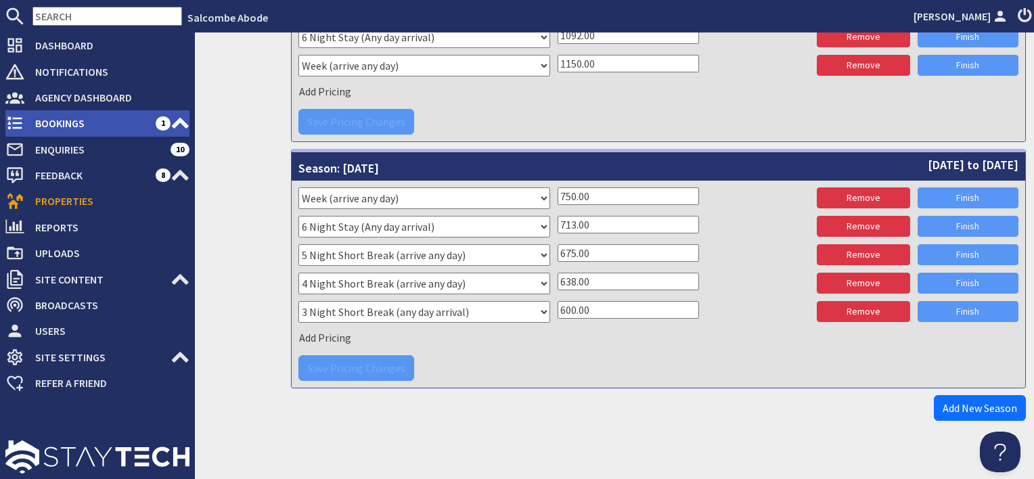
click at [57, 123] on span "Bookings" at bounding box center [89, 123] width 131 height 22
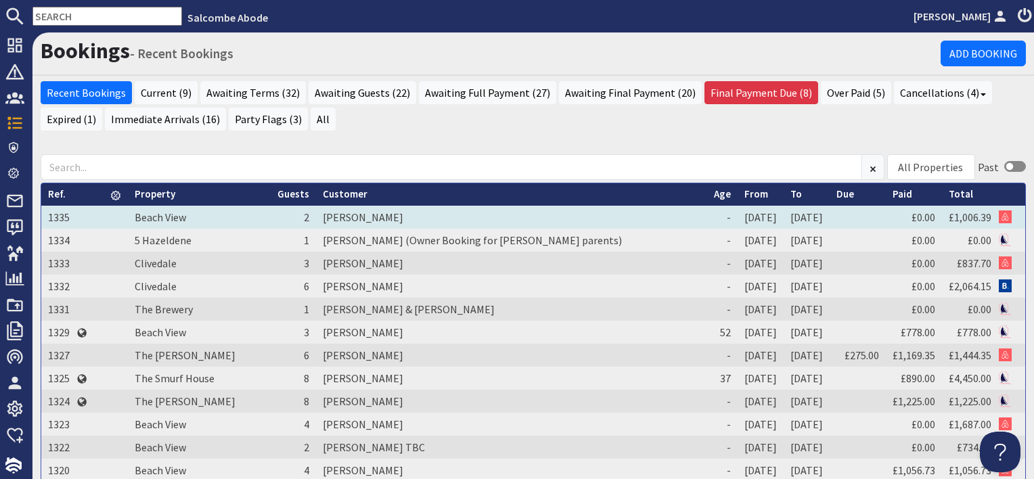
click at [393, 218] on td "[PERSON_NAME]" at bounding box center [511, 217] width 391 height 23
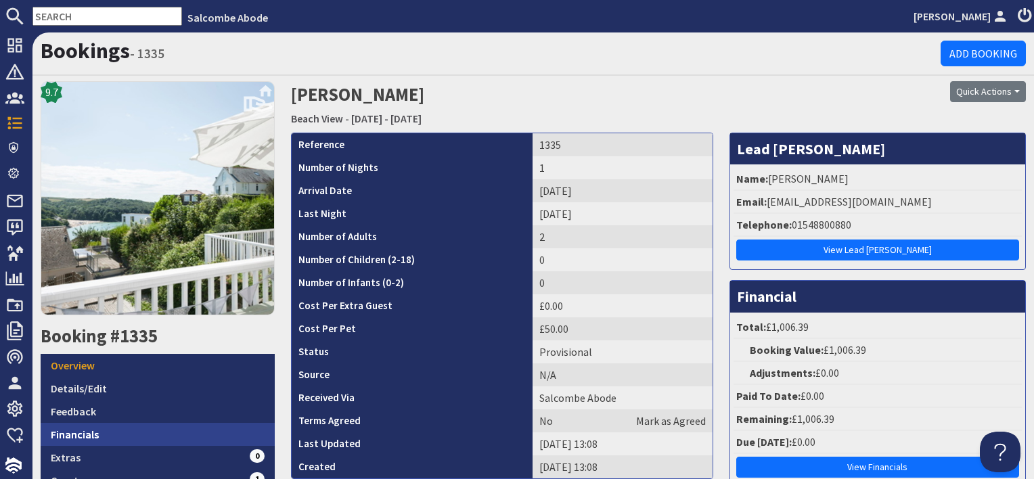
click at [121, 438] on link "Financials" at bounding box center [158, 434] width 234 height 23
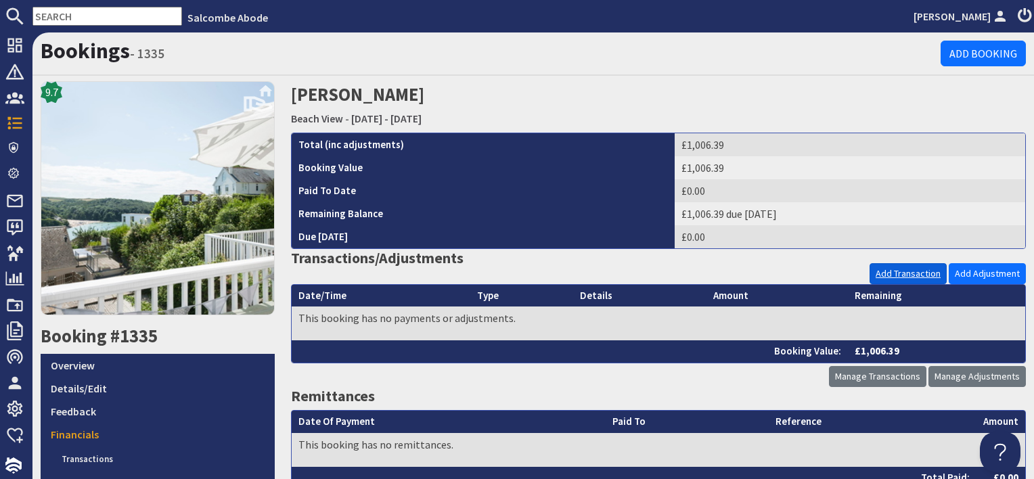
click at [893, 272] on link "Add Transaction" at bounding box center [907, 273] width 77 height 21
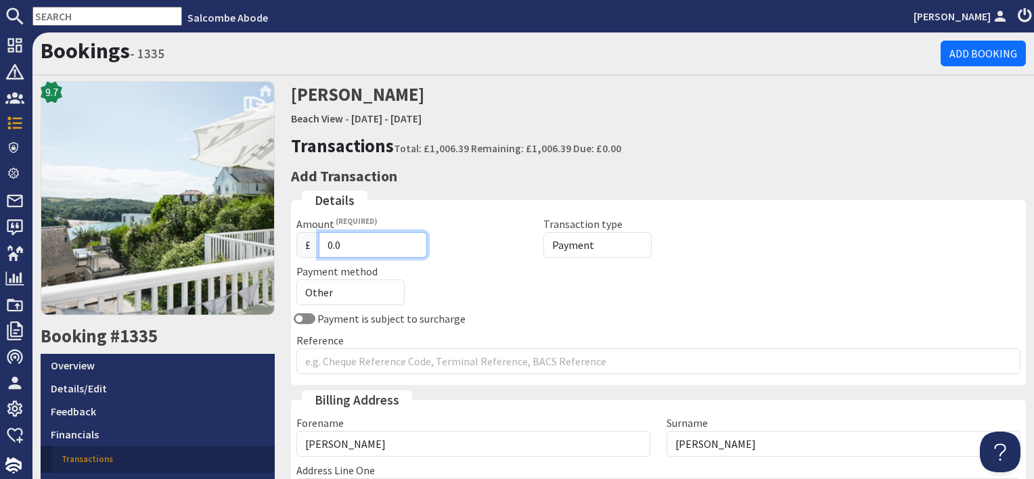
drag, startPoint x: 348, startPoint y: 245, endPoint x: 267, endPoint y: 244, distance: 80.5
click at [267, 244] on div "Bookings - 1335 Add Booking 9.7 Booking #1335 Overview Details/Edit Feedback Fi…" at bounding box center [532, 363] width 1001 height 662
type input "1006.42"
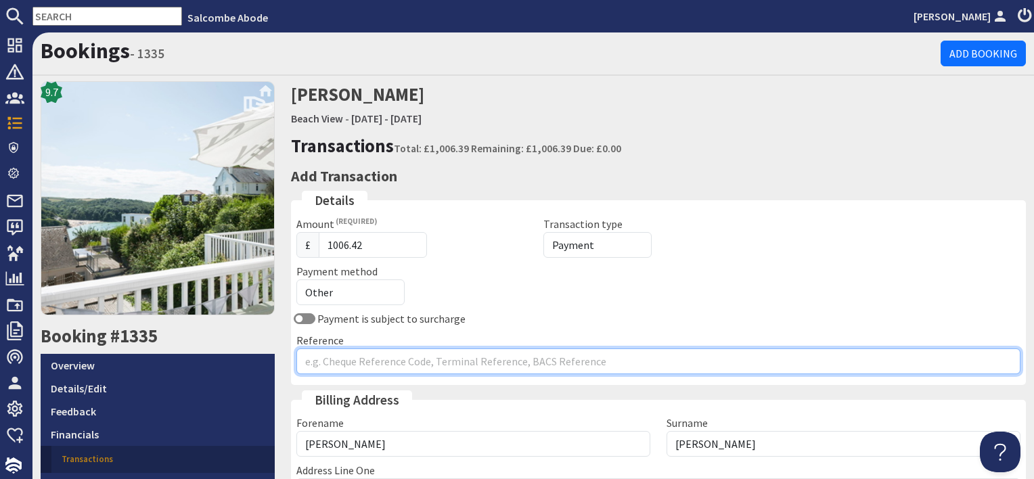
click at [375, 365] on input "Reference" at bounding box center [658, 361] width 724 height 26
type input "Airbnb"
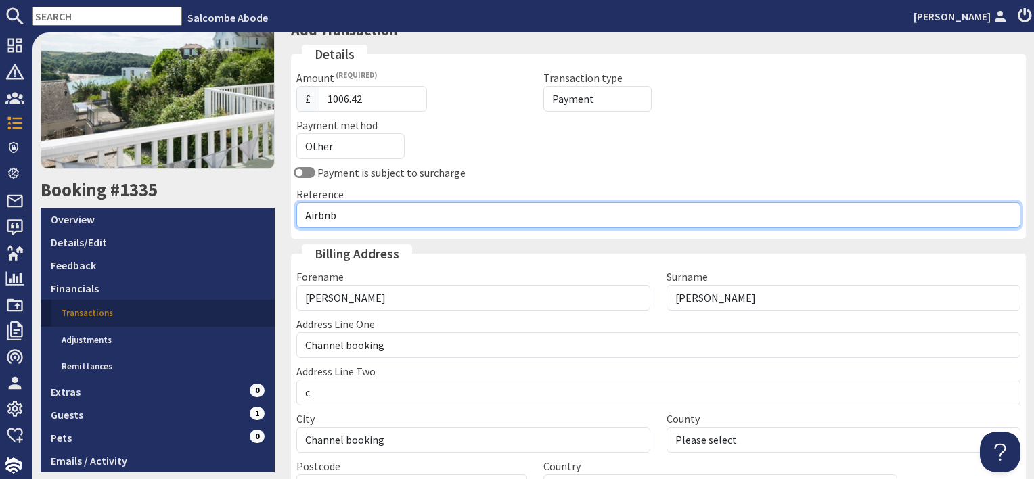
scroll to position [271, 0]
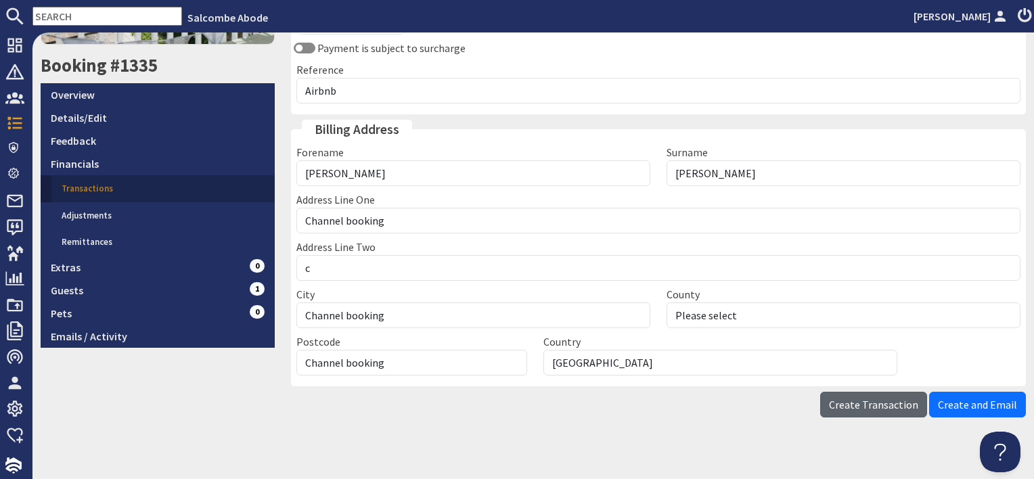
click at [856, 404] on span "Create Transaction" at bounding box center [873, 405] width 89 height 14
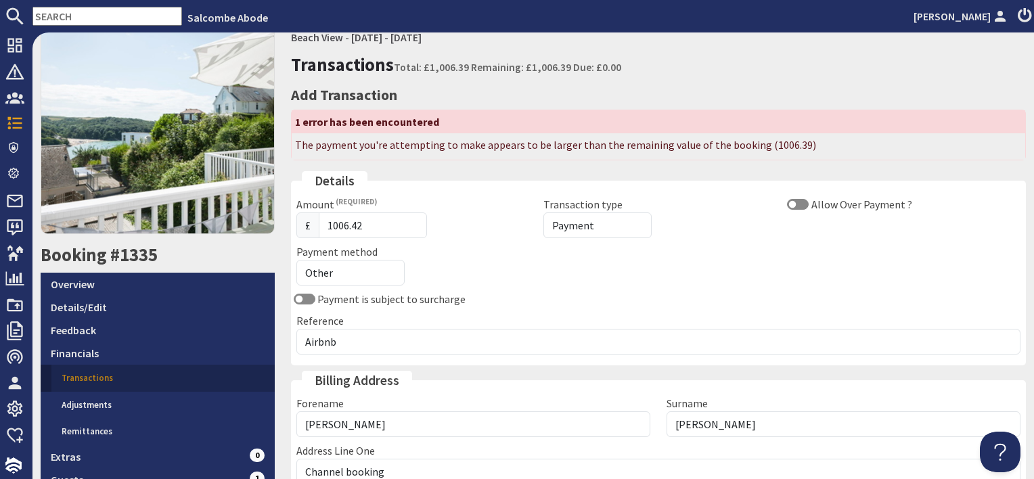
scroll to position [0, 0]
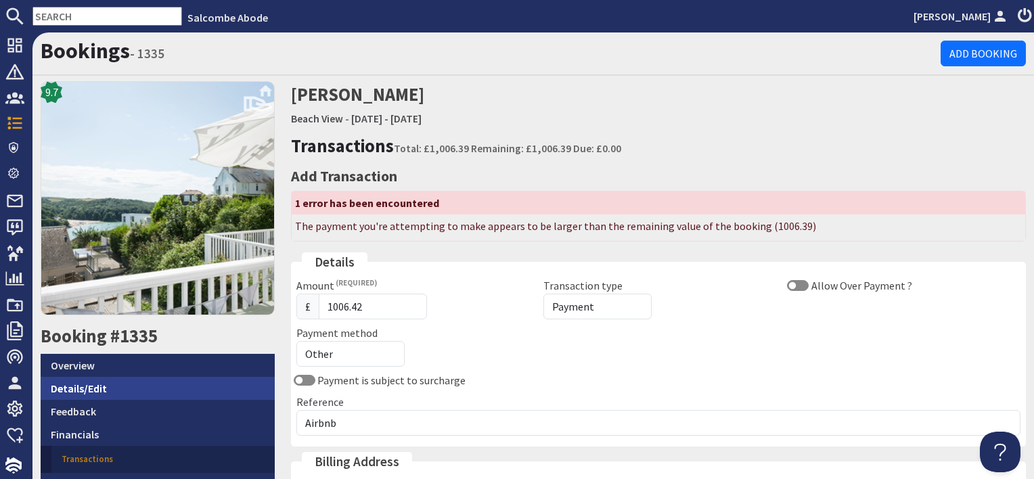
click at [184, 384] on link "Details/Edit" at bounding box center [158, 388] width 234 height 23
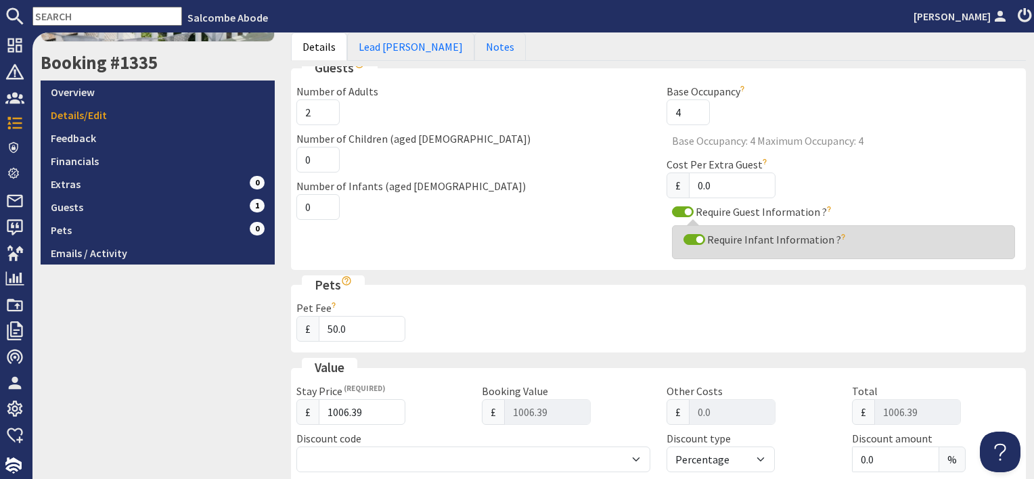
scroll to position [338, 0]
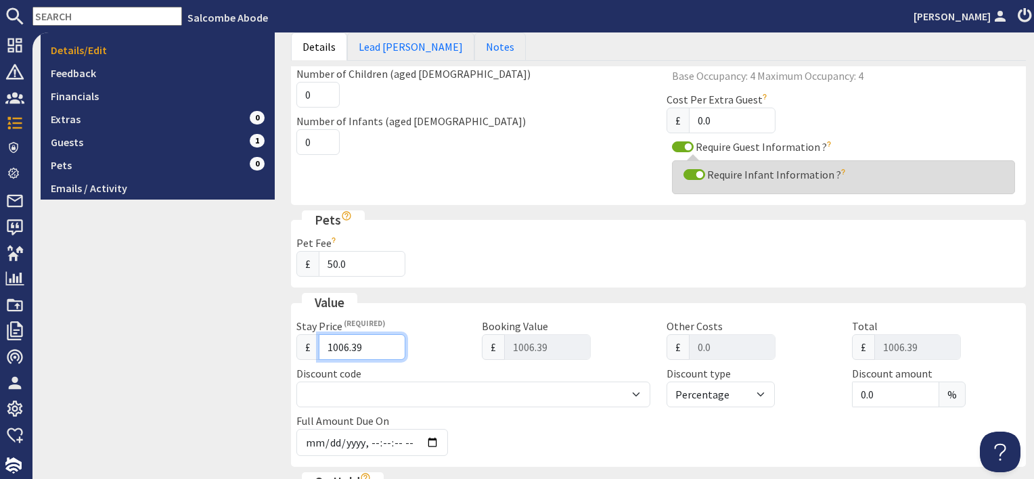
click at [368, 349] on input "1006.39" at bounding box center [362, 347] width 87 height 26
type input "1006.3"
type input "1006.30"
type input "1006"
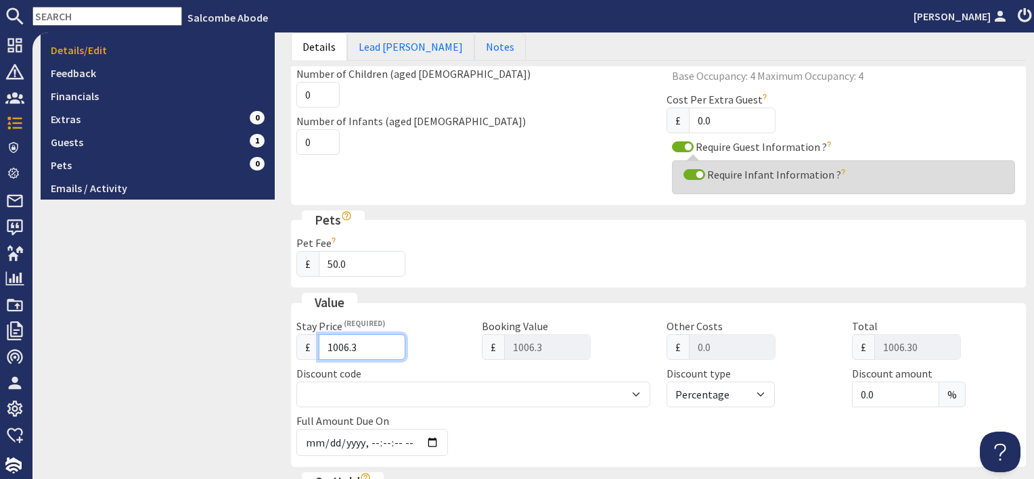
type input "1006"
type input "1006.00"
type input "1006.4"
type input "1006.40"
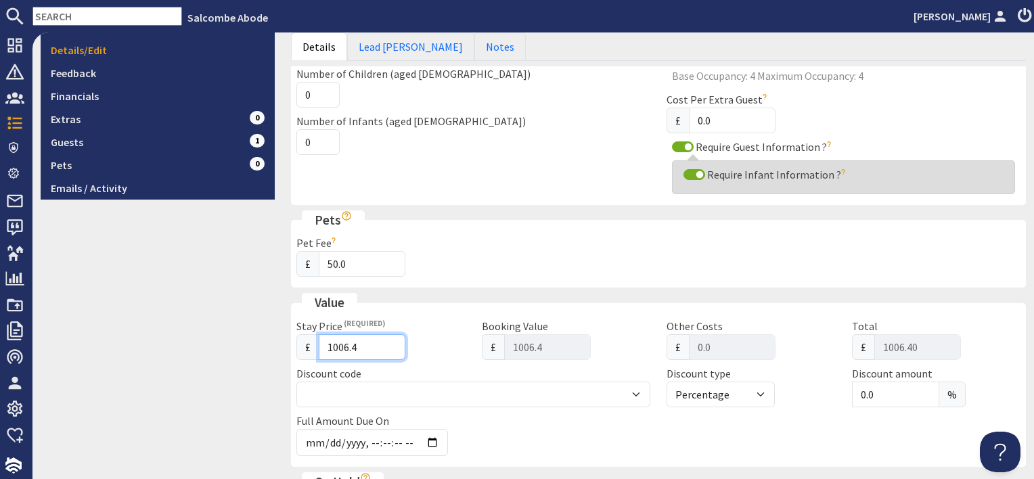
type input "1006.42"
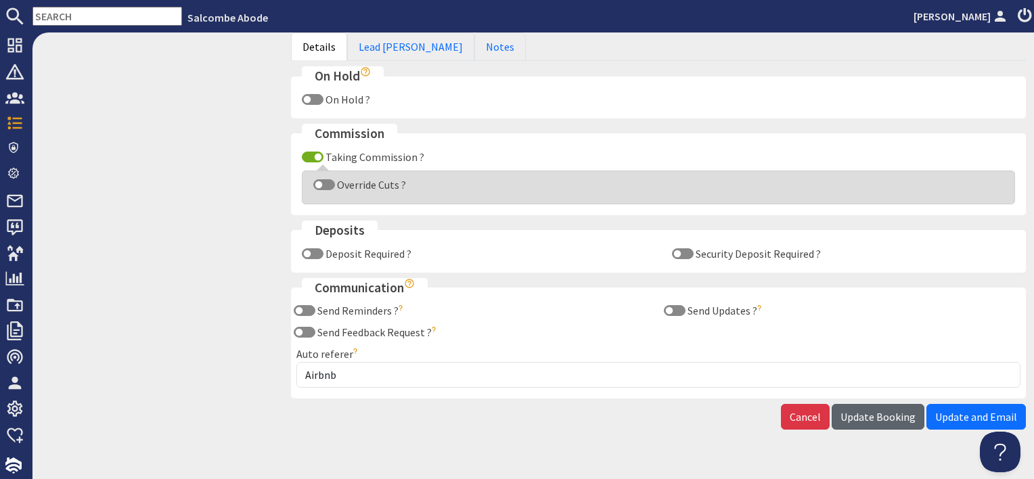
type input "1006.42"
click at [877, 419] on span "Update Booking" at bounding box center [877, 417] width 75 height 14
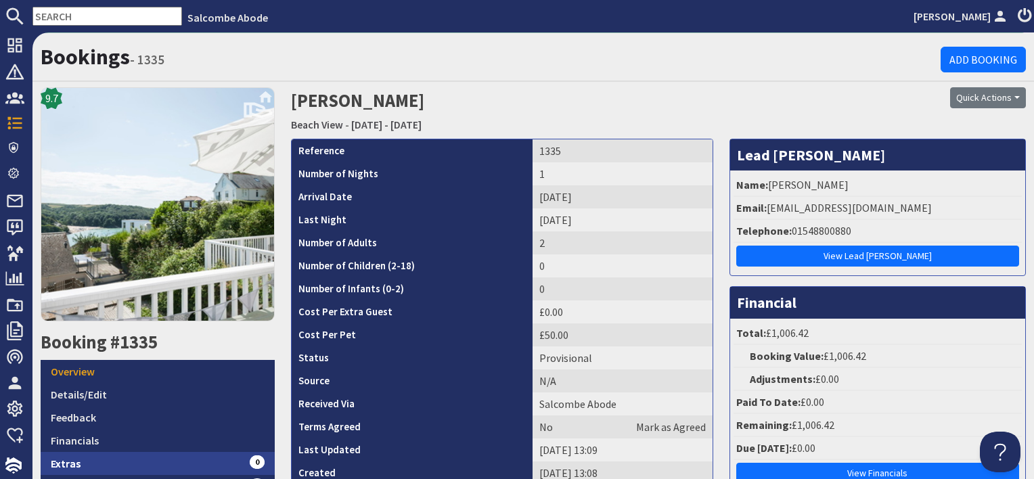
scroll to position [68, 0]
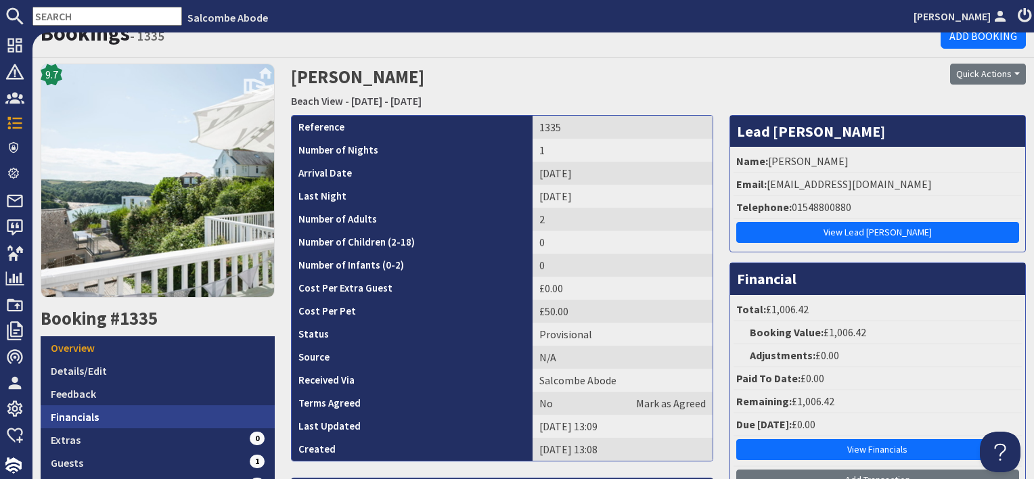
click at [116, 406] on link "Financials" at bounding box center [158, 416] width 234 height 23
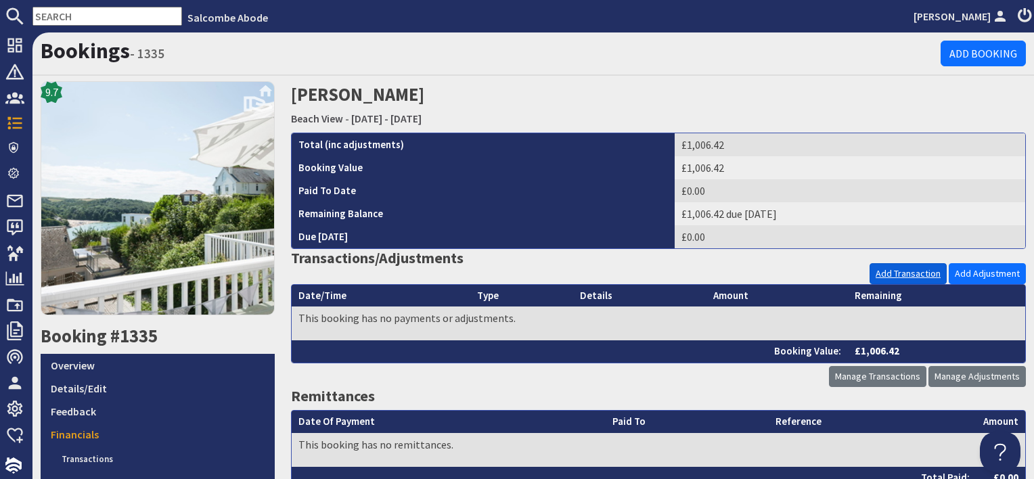
click at [902, 269] on link "Add Transaction" at bounding box center [907, 273] width 77 height 21
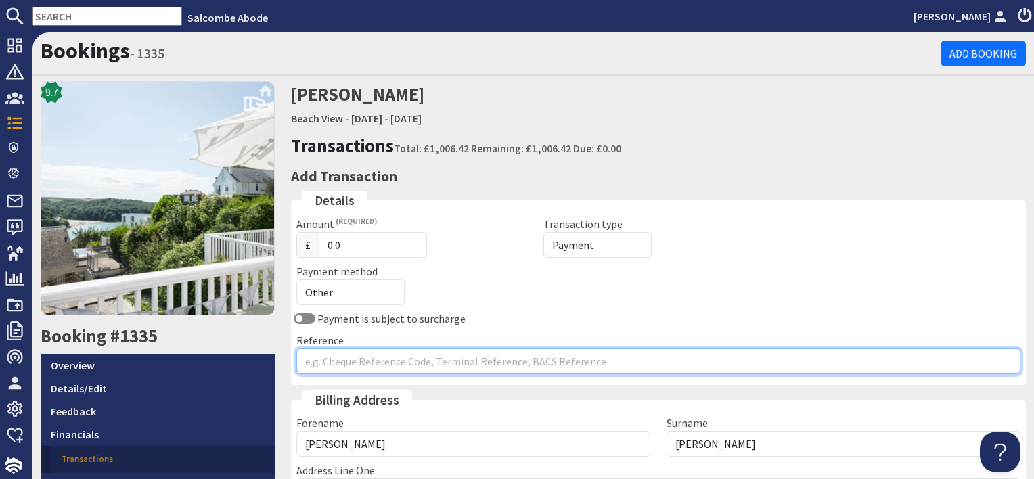
click at [327, 365] on input "Reference" at bounding box center [658, 361] width 724 height 26
drag, startPoint x: 367, startPoint y: 358, endPoint x: 279, endPoint y: 358, distance: 88.6
click at [279, 358] on div "Bookings - 1335 Add Booking 9.7 Booking #1335 Overview Details/Edit Feedback Fi…" at bounding box center [532, 363] width 1001 height 662
type input "Airbnb"
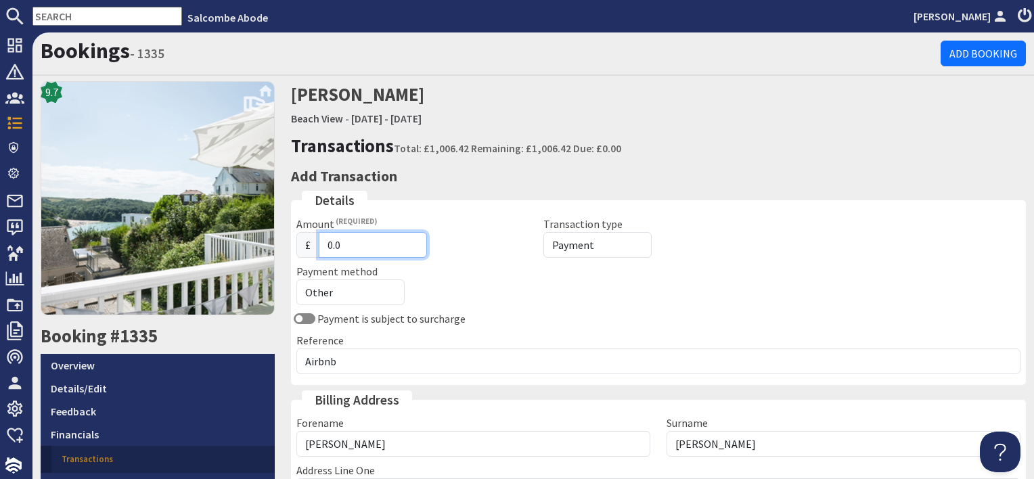
drag, startPoint x: 341, startPoint y: 244, endPoint x: 304, endPoint y: 244, distance: 36.5
click at [304, 244] on div "£ 0.0" at bounding box center [411, 245] width 231 height 26
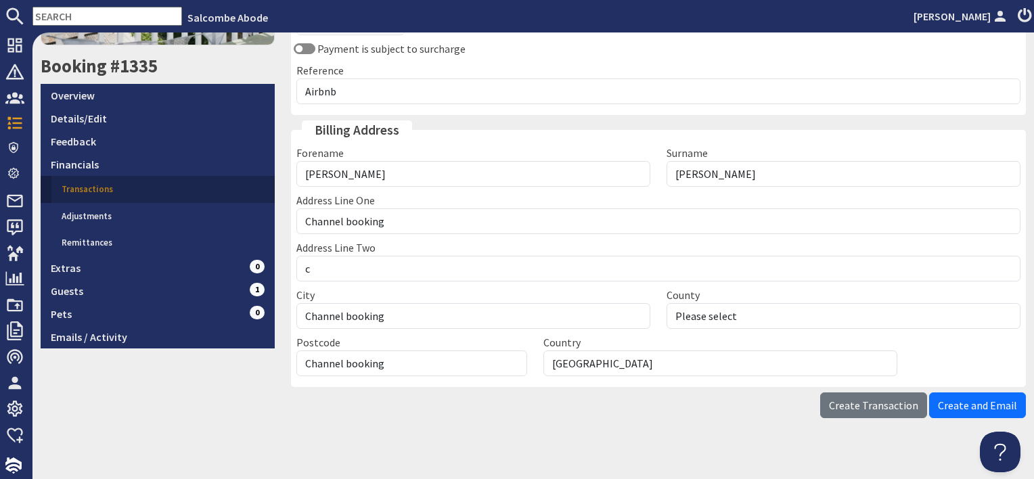
scroll to position [271, 0]
type input "1006.42"
click at [890, 400] on span "Create Transaction" at bounding box center [873, 405] width 89 height 14
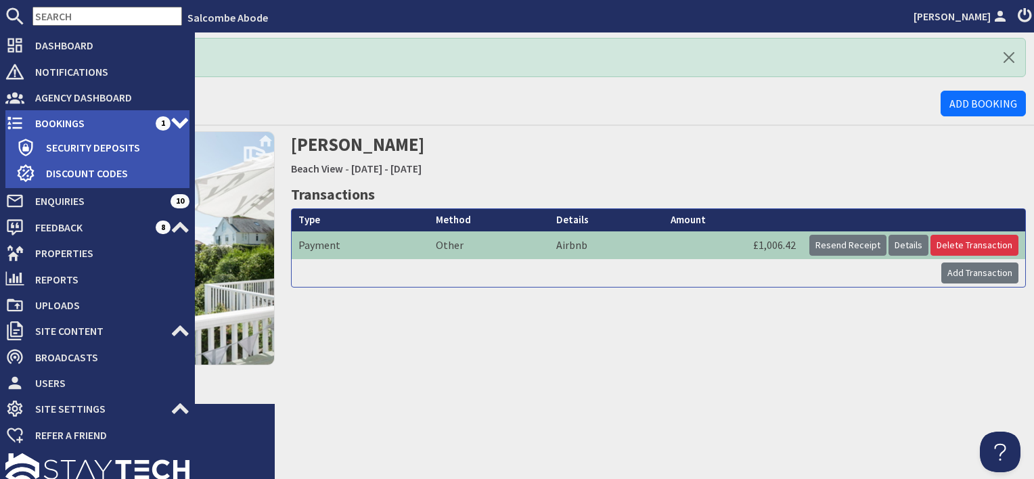
click at [57, 124] on span "Bookings" at bounding box center [89, 123] width 131 height 22
